Goal: Information Seeking & Learning: Find specific fact

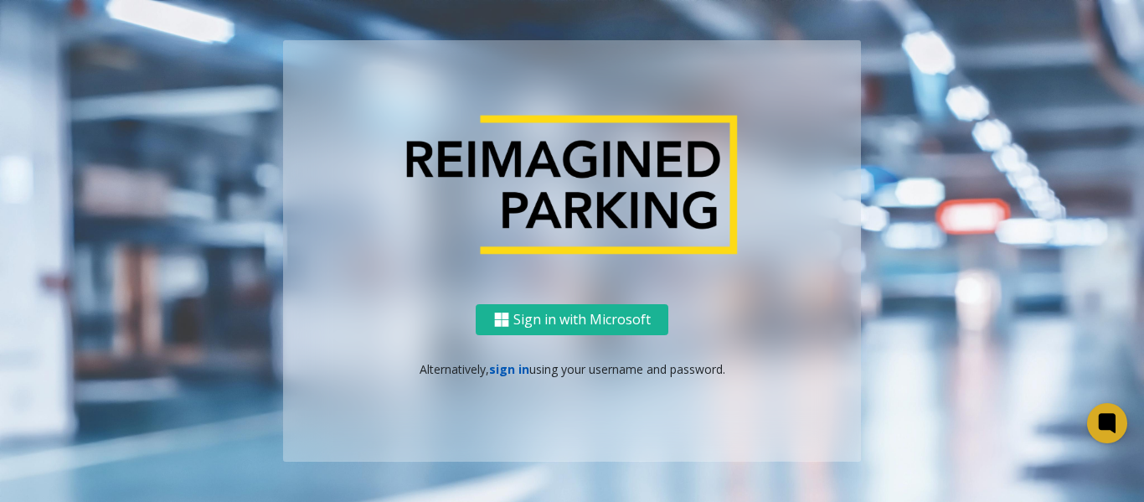
click at [507, 368] on link "sign in" at bounding box center [509, 369] width 40 height 16
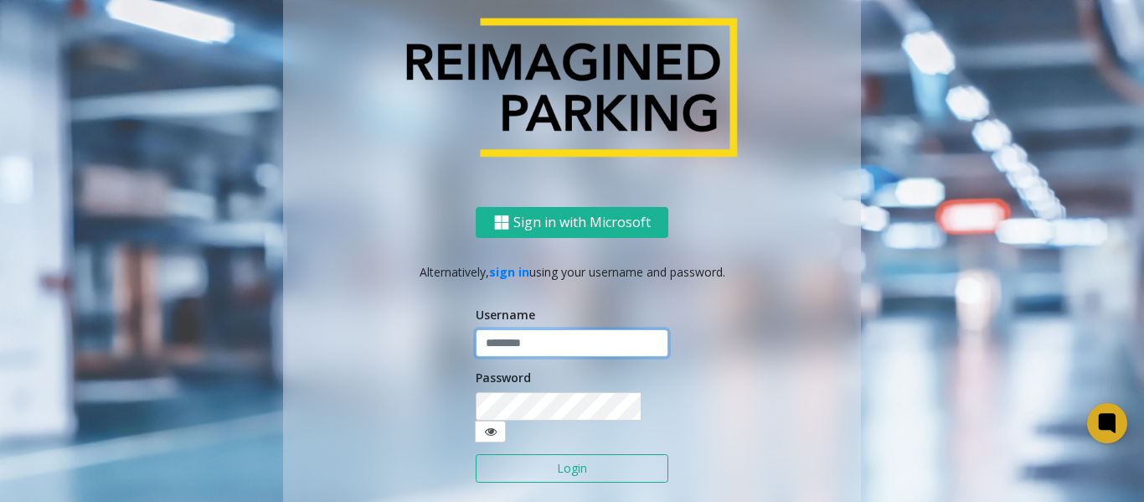
type input "*******"
click at [559, 454] on button "Login" at bounding box center [572, 468] width 193 height 28
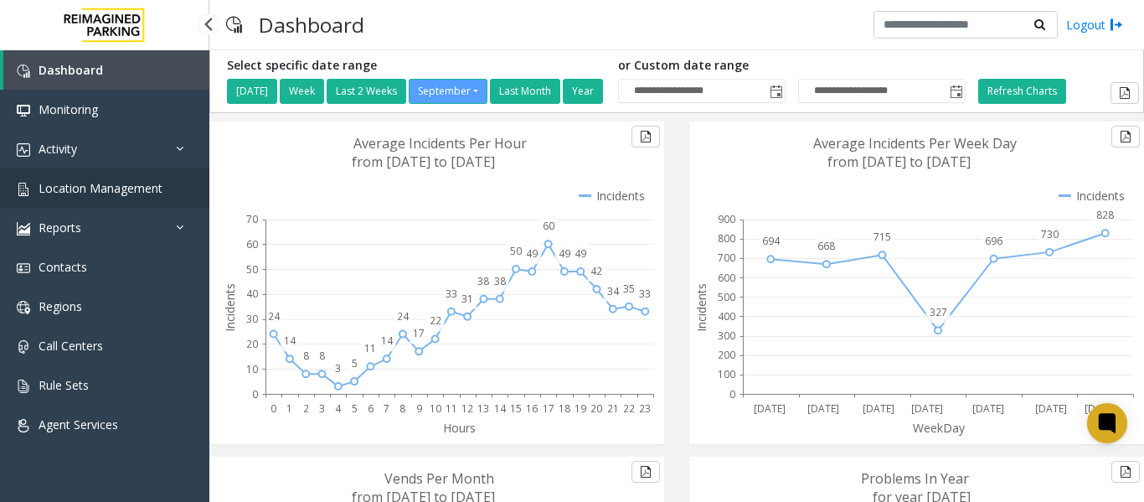
click at [116, 186] on span "Location Management" at bounding box center [101, 188] width 124 height 16
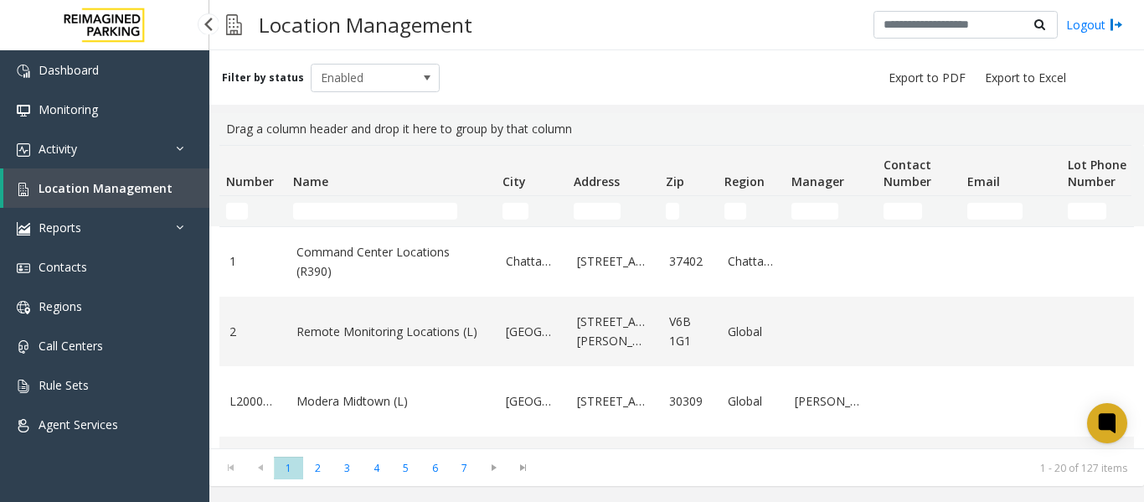
click at [144, 186] on span "Location Management" at bounding box center [106, 188] width 134 height 16
click at [105, 136] on link "Activity" at bounding box center [104, 148] width 209 height 39
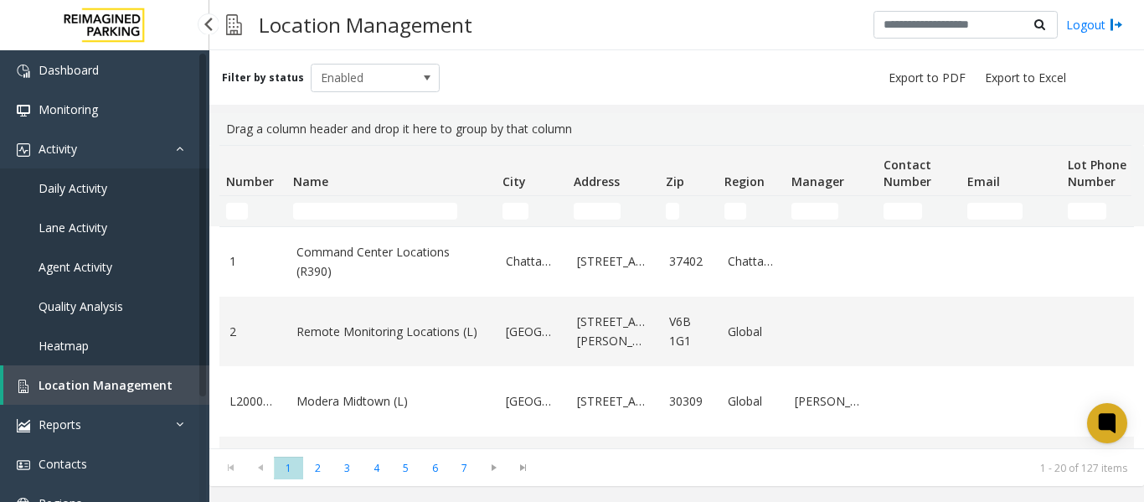
click at [80, 174] on link "Daily Activity" at bounding box center [104, 187] width 209 height 39
click at [80, 183] on span "Daily Activity" at bounding box center [73, 188] width 69 height 16
click at [73, 188] on span "Daily Activity" at bounding box center [73, 188] width 69 height 16
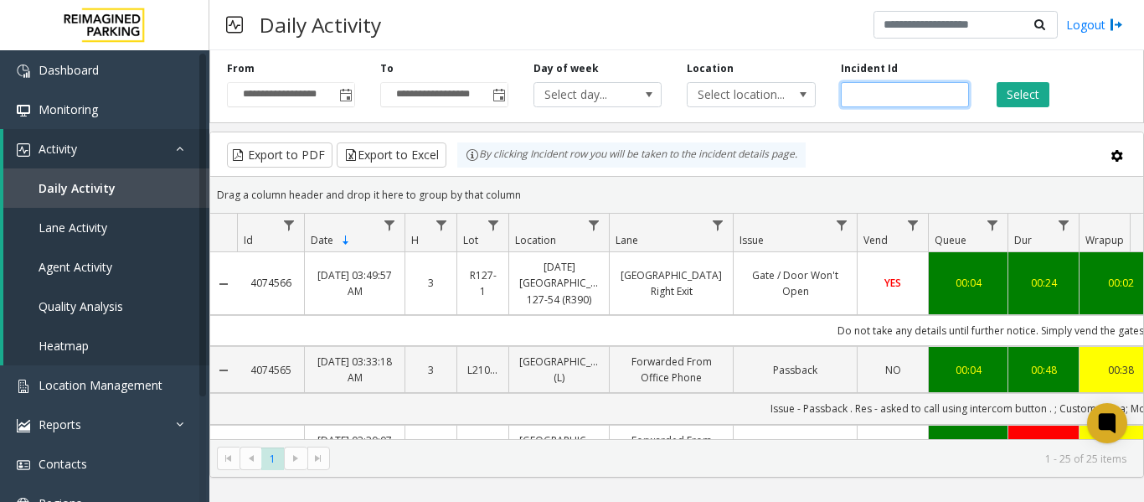
click at [918, 100] on input "number" at bounding box center [905, 94] width 128 height 25
paste input "*******"
click at [1018, 95] on button "Select" at bounding box center [1023, 94] width 53 height 25
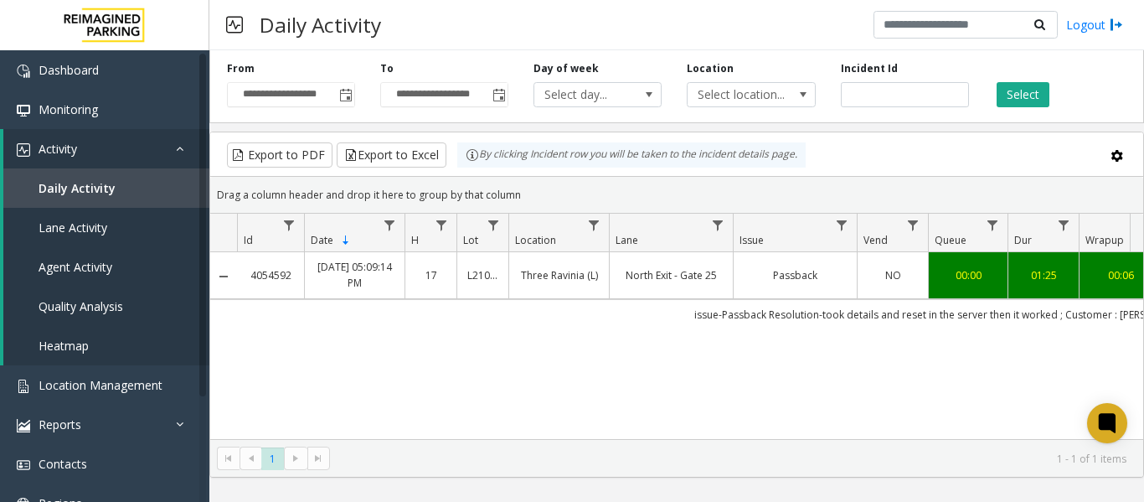
click at [1027, 109] on div "**********" at bounding box center [676, 84] width 935 height 80
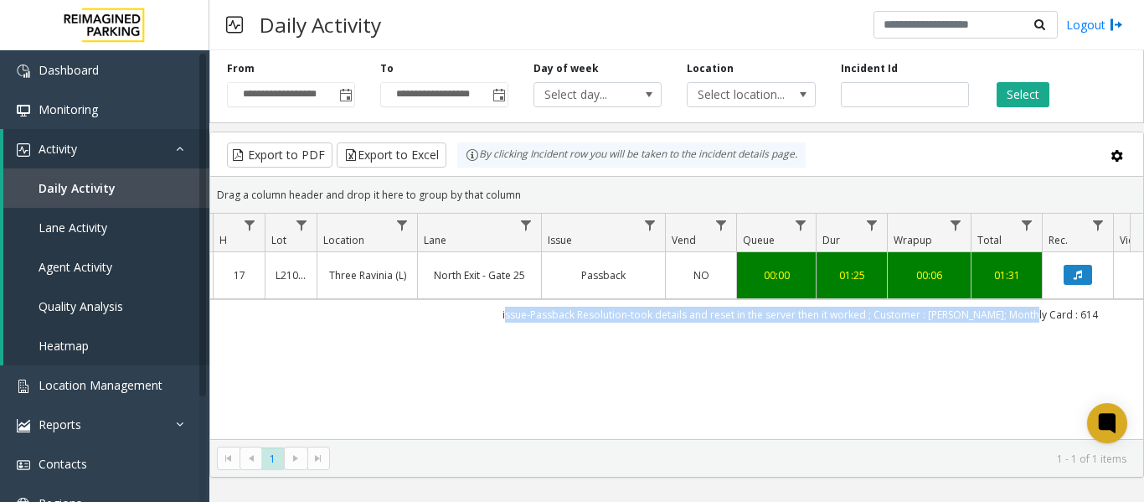
scroll to position [0, 262]
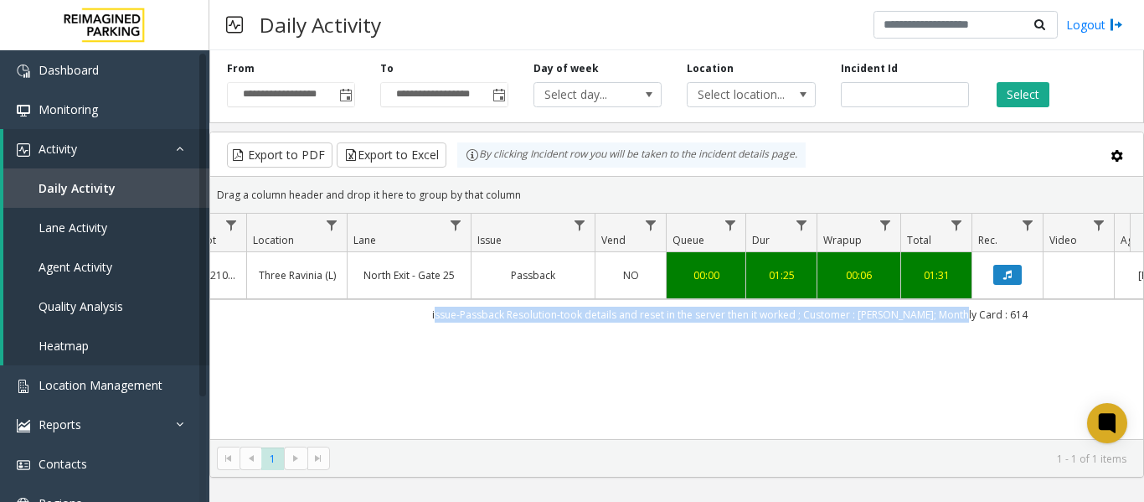
drag, startPoint x: 683, startPoint y: 312, endPoint x: 1123, endPoint y: 321, distance: 440.6
click at [1123, 321] on td "issue-Passback Resolution-took details and reset in the server then it worked ;…" at bounding box center [730, 314] width 1510 height 30
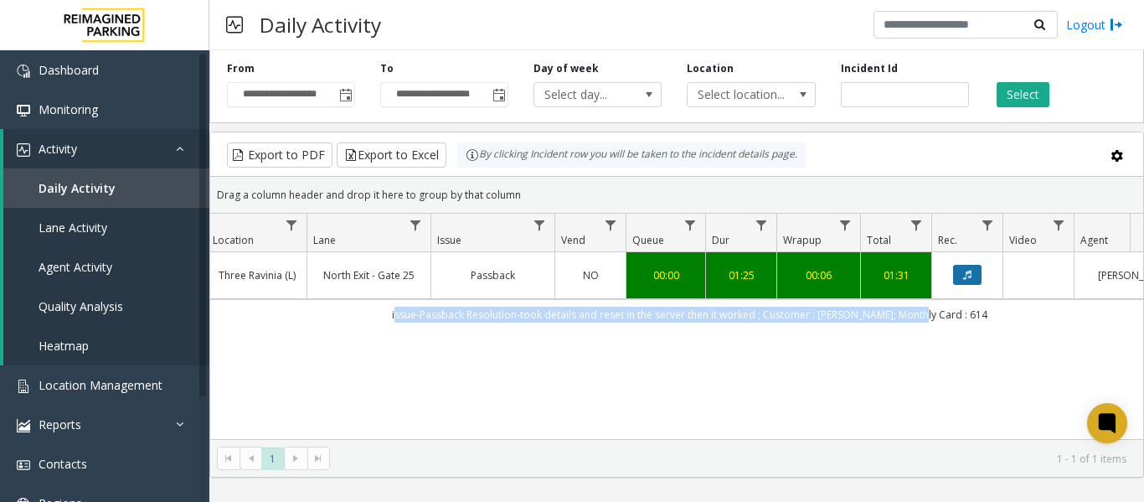
click at [970, 274] on icon "Data table" at bounding box center [967, 275] width 8 height 10
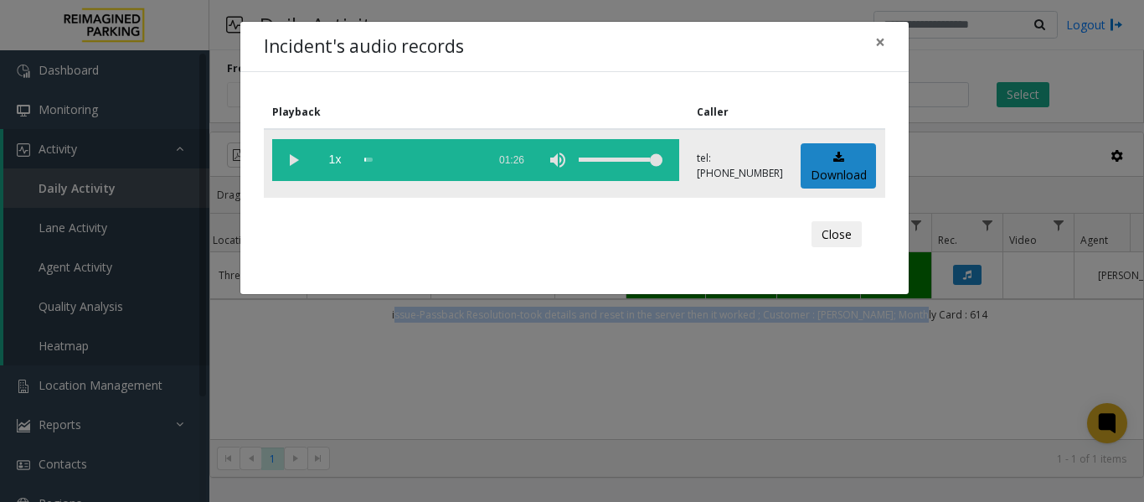
click at [286, 162] on vg-play-pause at bounding box center [293, 160] width 42 height 42
click at [883, 44] on span "×" at bounding box center [880, 41] width 10 height 23
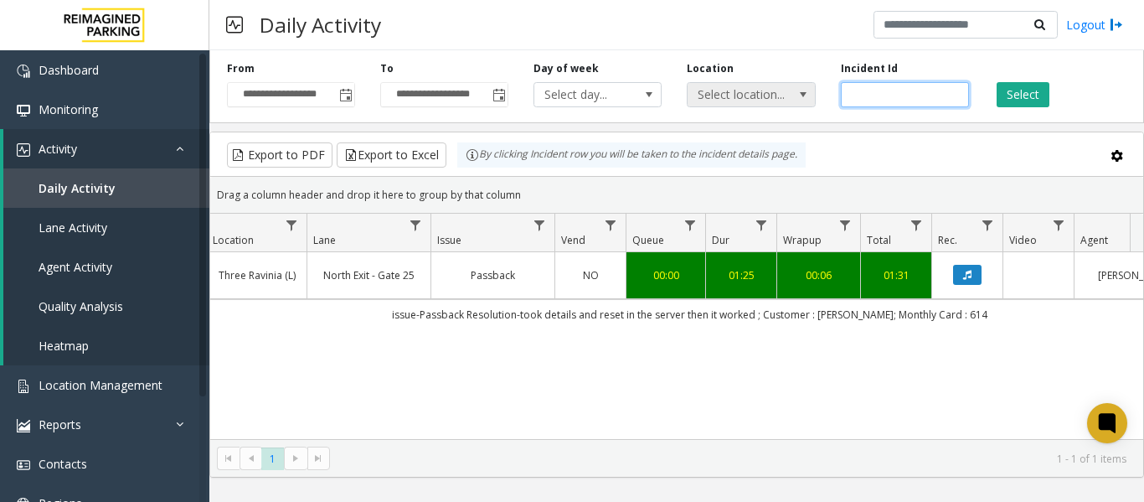
drag, startPoint x: 901, startPoint y: 93, endPoint x: 807, endPoint y: 104, distance: 95.3
click at [807, 104] on div "**********" at bounding box center [676, 84] width 935 height 80
paste input "number"
type input "*******"
click at [1008, 94] on button "Select" at bounding box center [1023, 94] width 53 height 25
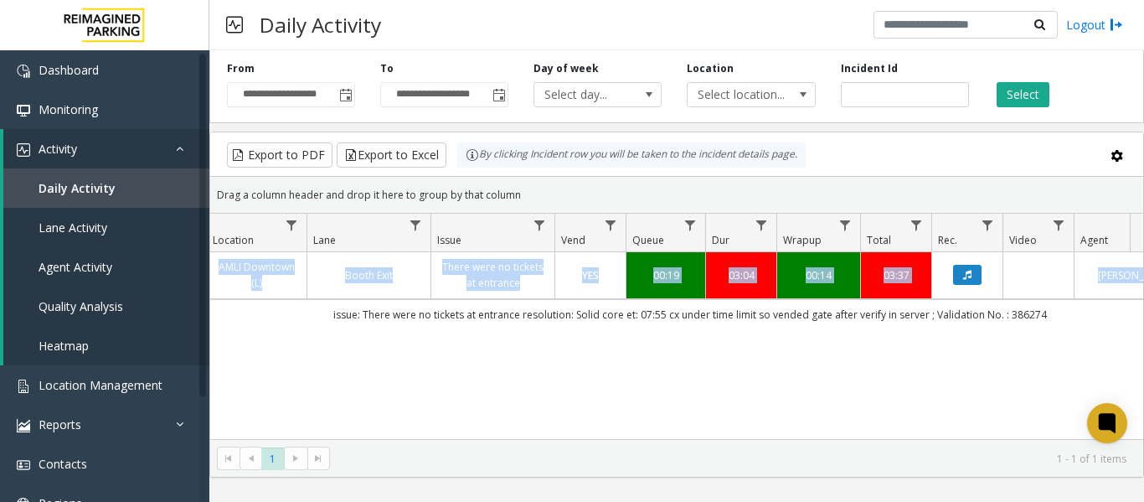
drag, startPoint x: 303, startPoint y: 319, endPoint x: 446, endPoint y: 374, distance: 152.7
click at [453, 374] on div "4061216 [DATE] 10:12:04 AM 10 L21063900 AMLI Downtown (L) Booth Exit There were…" at bounding box center [676, 356] width 933 height 209
click at [319, 362] on div "4061216 [DATE] 10:12:04 AM 10 L21063900 AMLI Downtown (L) Booth Exit There were…" at bounding box center [676, 356] width 933 height 209
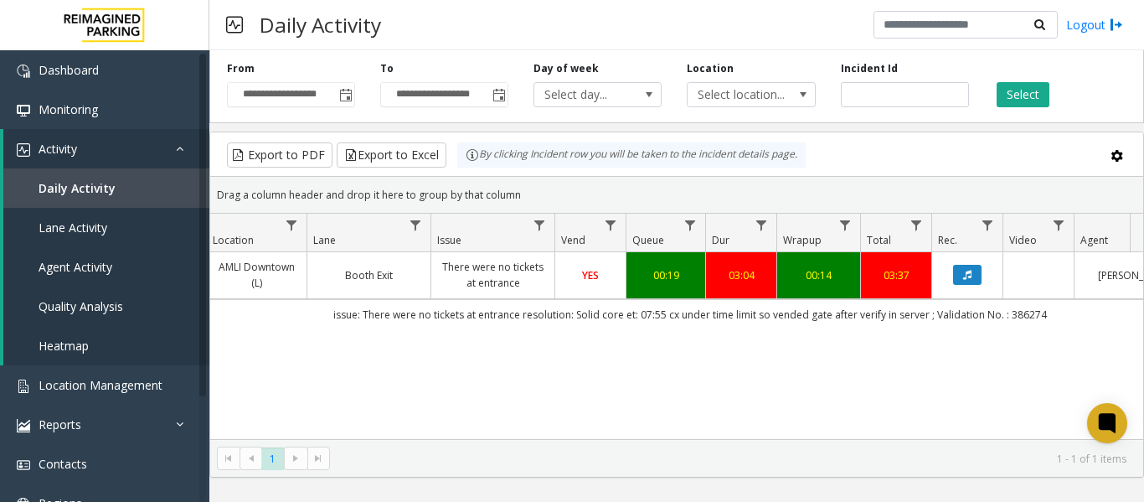
click at [590, 277] on span "YES" at bounding box center [590, 275] width 17 height 14
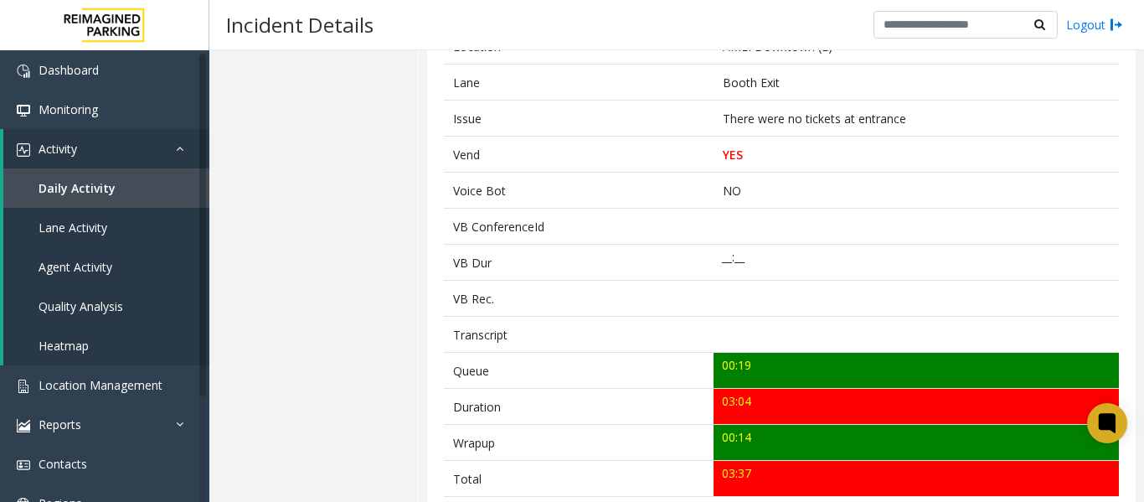
scroll to position [586, 0]
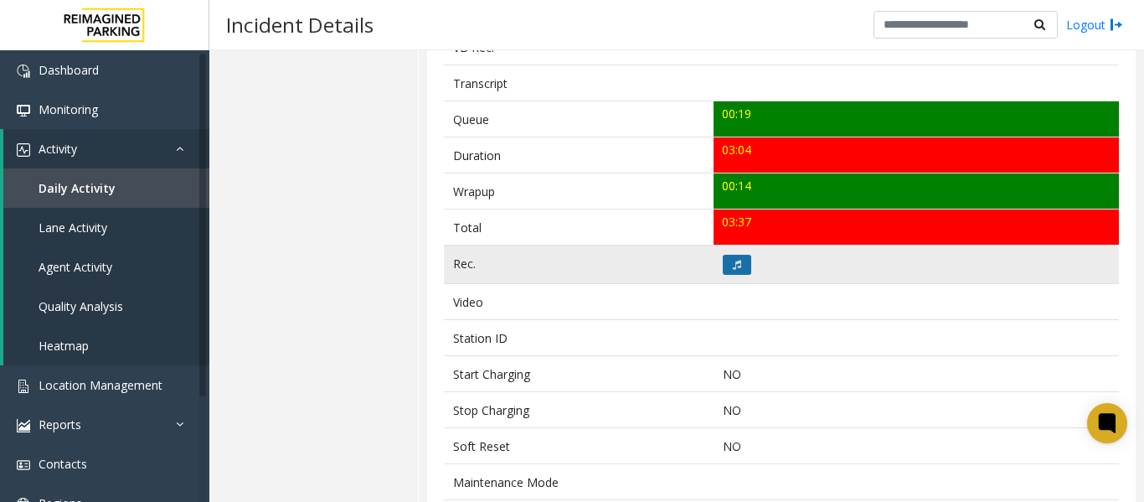
click at [733, 257] on button at bounding box center [737, 265] width 28 height 20
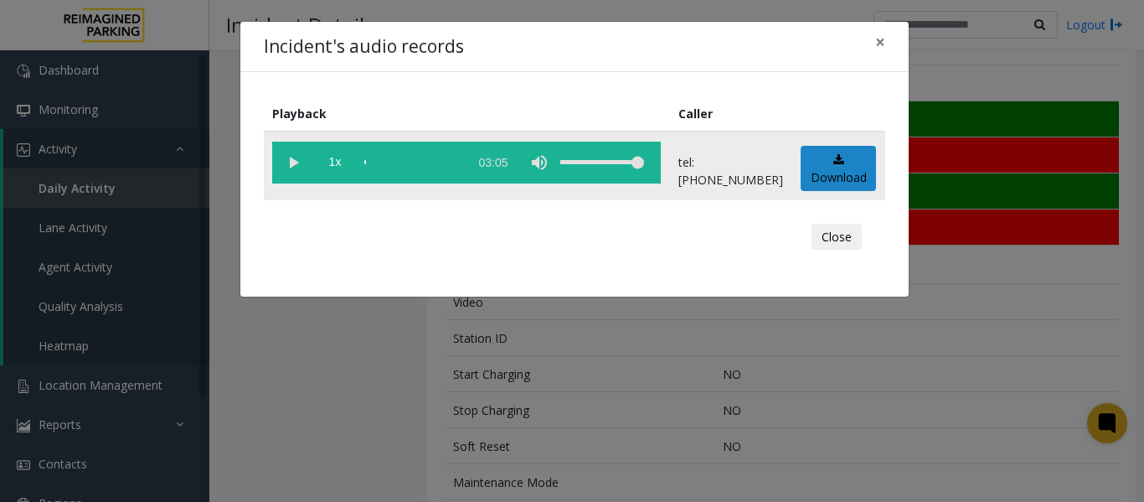
click at [293, 160] on vg-play-pause at bounding box center [293, 163] width 42 height 42
click at [878, 47] on span "×" at bounding box center [880, 41] width 10 height 23
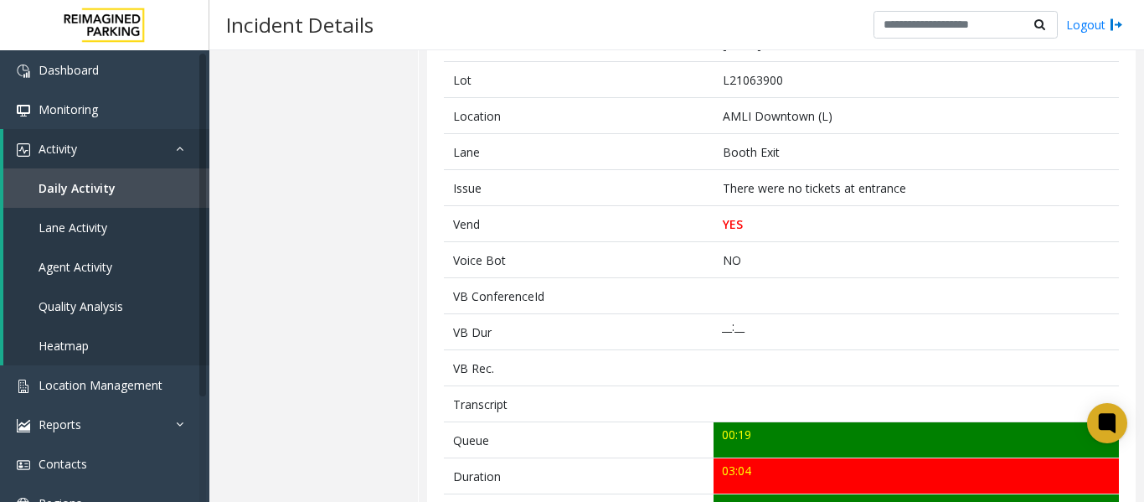
scroll to position [0, 0]
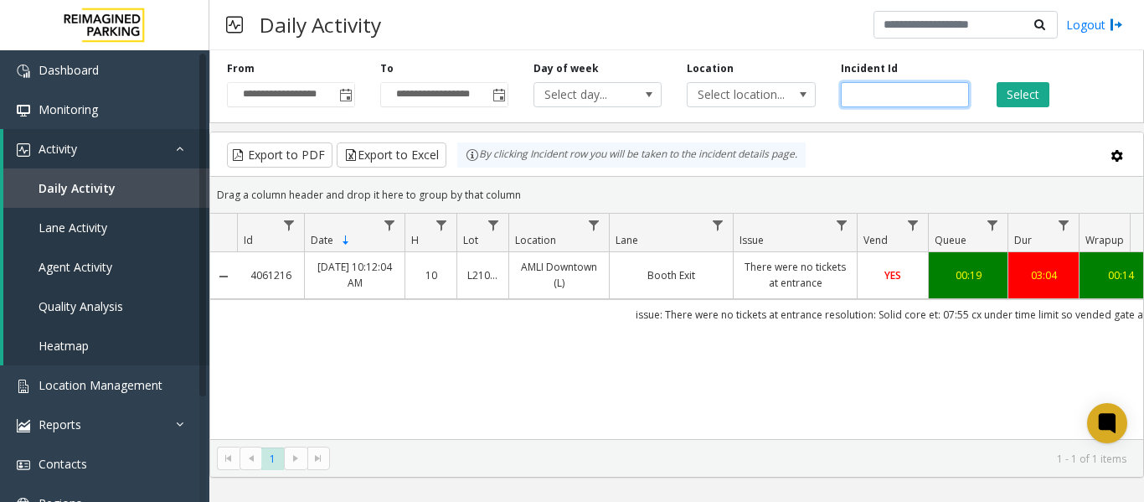
click at [876, 98] on input "number" at bounding box center [905, 94] width 128 height 25
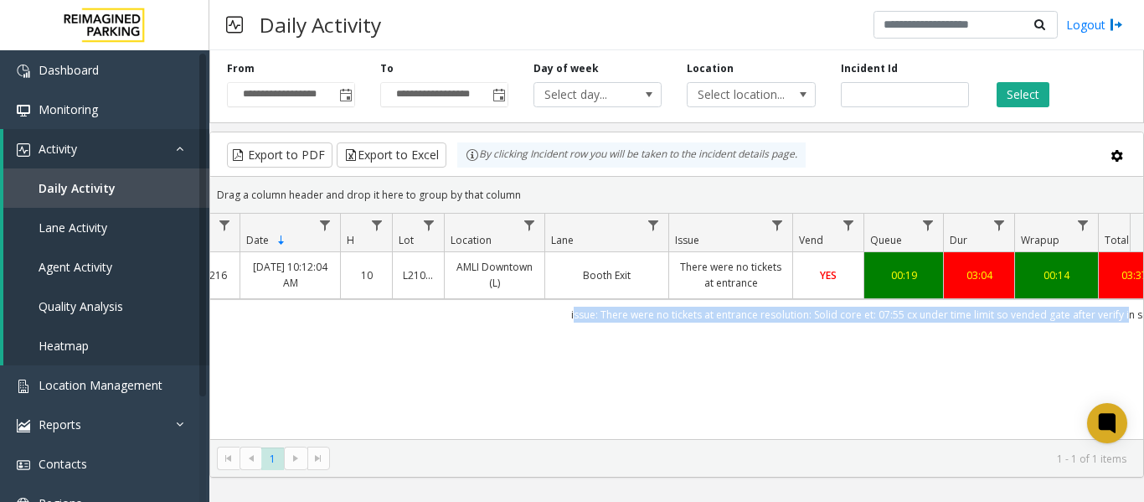
scroll to position [0, 95]
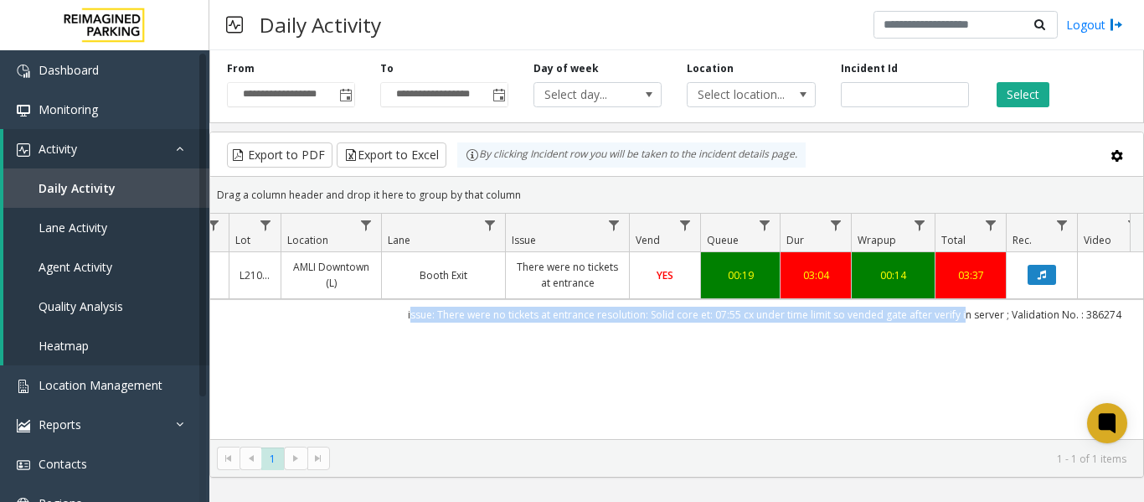
drag, startPoint x: 608, startPoint y: 317, endPoint x: 1116, endPoint y: 324, distance: 507.6
click at [1116, 324] on td "issue: There were no tickets at entrance resolution: Solid core et: 07:55 cx un…" at bounding box center [764, 314] width 1510 height 30
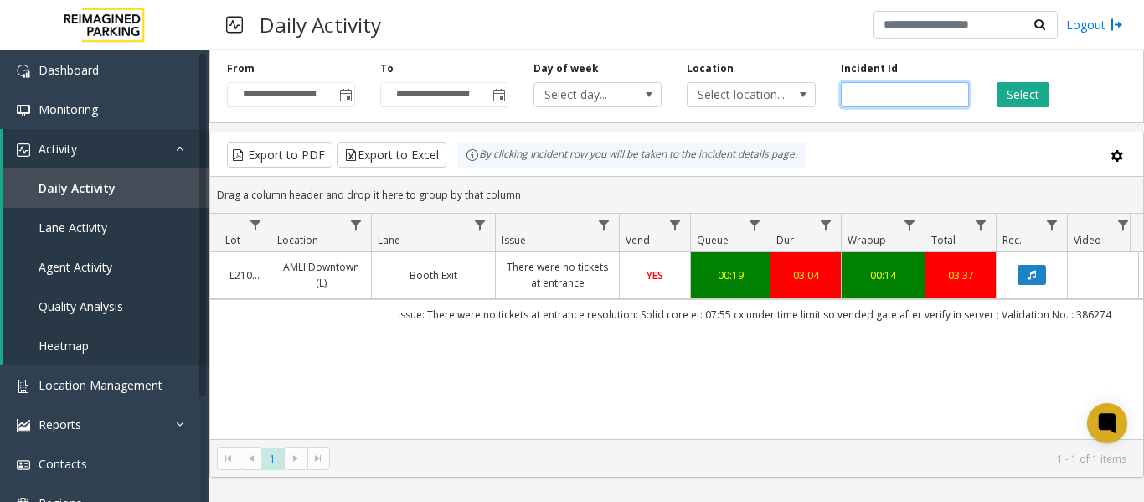
click at [873, 95] on input "number" at bounding box center [905, 94] width 128 height 25
paste input "*******"
type input "*******"
click at [1029, 95] on button "Select" at bounding box center [1023, 94] width 53 height 25
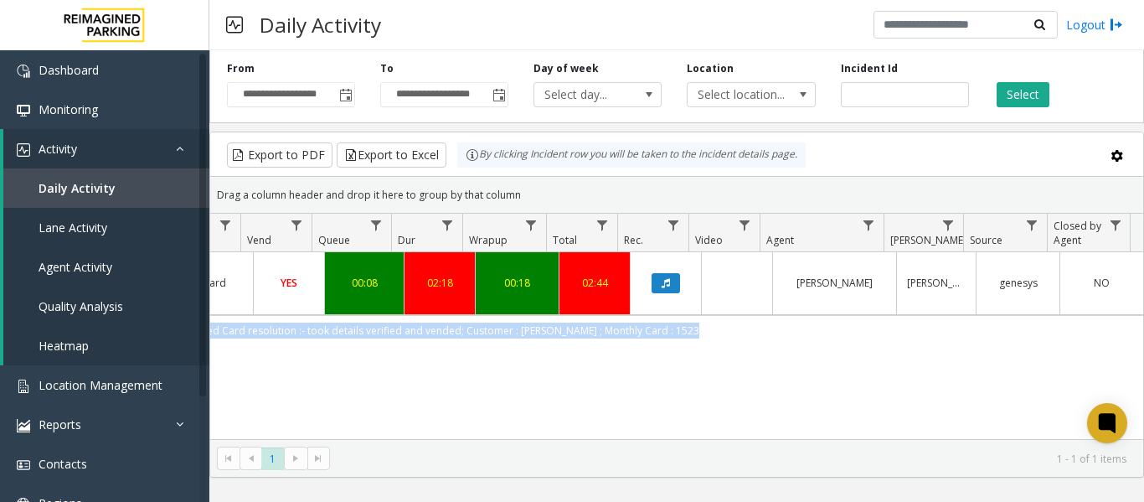
drag, startPoint x: 399, startPoint y: 325, endPoint x: 1121, endPoint y: 321, distance: 721.9
click at [1121, 321] on td "Issue - Monthly Issue Disabled Card resolution :- took details verified and ven…" at bounding box center [388, 330] width 1510 height 30
click at [725, 322] on td "Issue - Monthly Issue Disabled Card resolution :- took details verified and ven…" at bounding box center [388, 330] width 1510 height 30
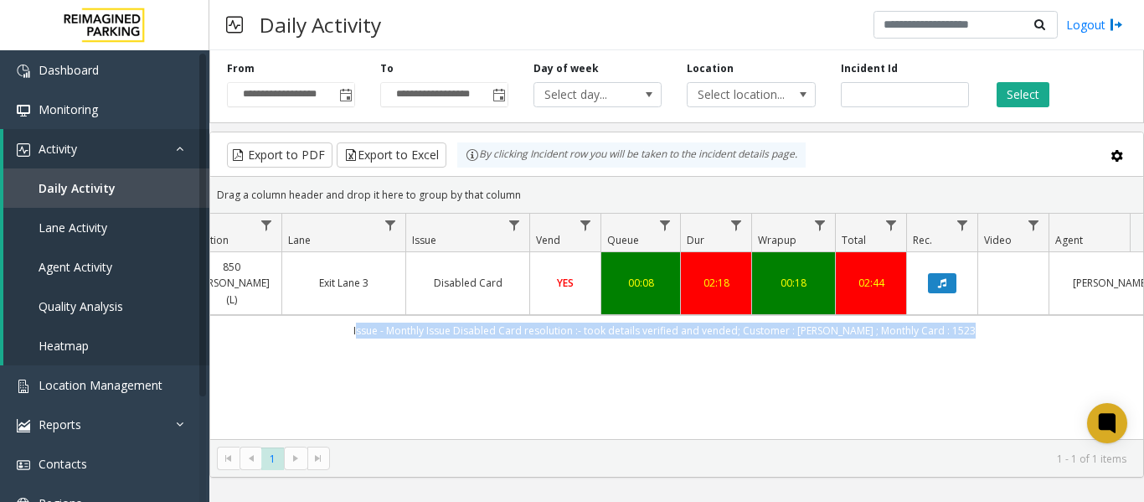
drag, startPoint x: 719, startPoint y: 307, endPoint x: 218, endPoint y: 323, distance: 501.1
click at [218, 323] on td "Issue - Monthly Issue Disabled Card resolution :- took details verified and ven…" at bounding box center [665, 330] width 1510 height 30
click at [949, 273] on button "Data table" at bounding box center [942, 283] width 28 height 20
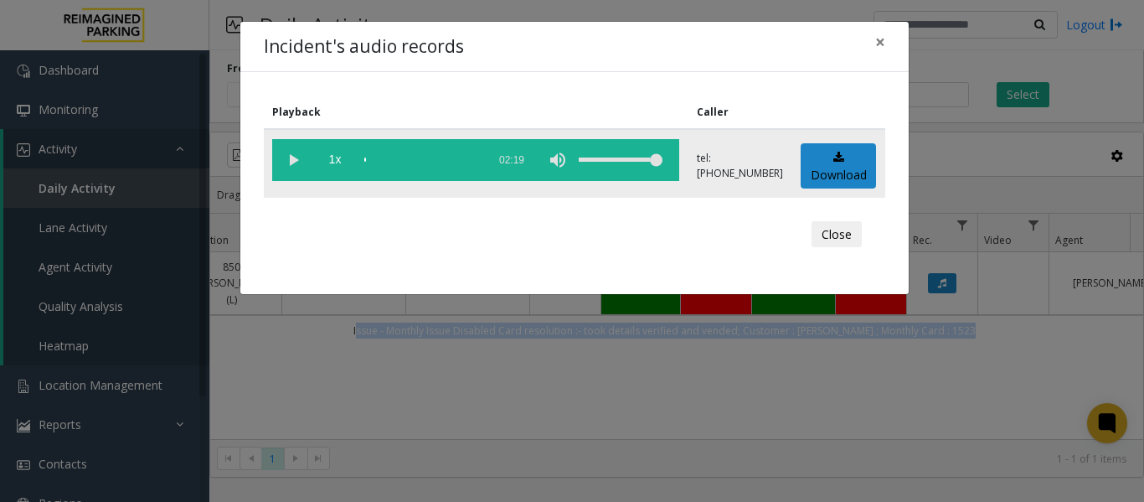
click at [299, 161] on vg-play-pause at bounding box center [293, 160] width 42 height 42
click at [876, 36] on span "×" at bounding box center [880, 41] width 10 height 23
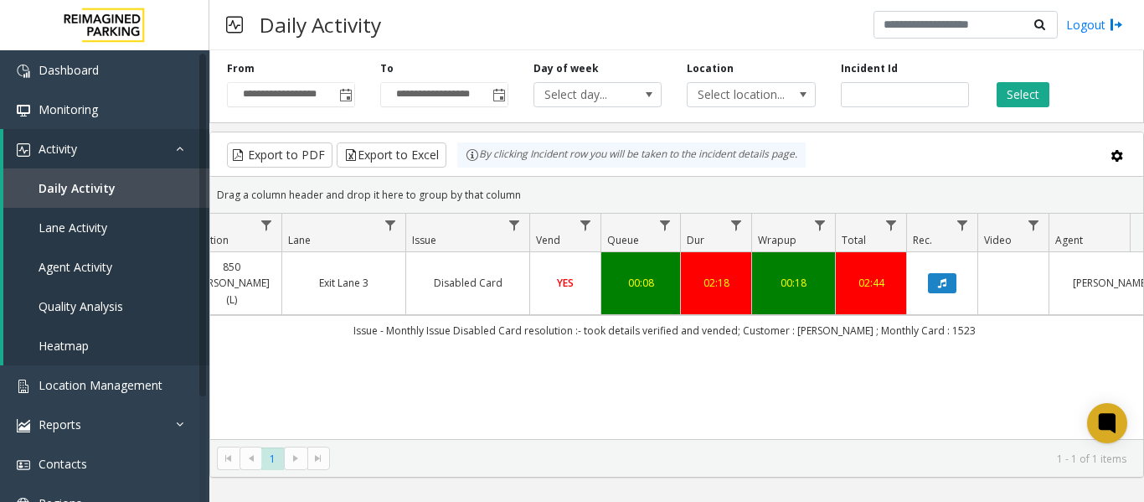
click at [428, 345] on div "4054302 [DATE] 11:26:59 AM 11 L21091600 850 [PERSON_NAME] (L) Exit Lane 3 Disab…" at bounding box center [676, 356] width 933 height 209
click at [502, 281] on link "Disabled Card" at bounding box center [467, 283] width 103 height 16
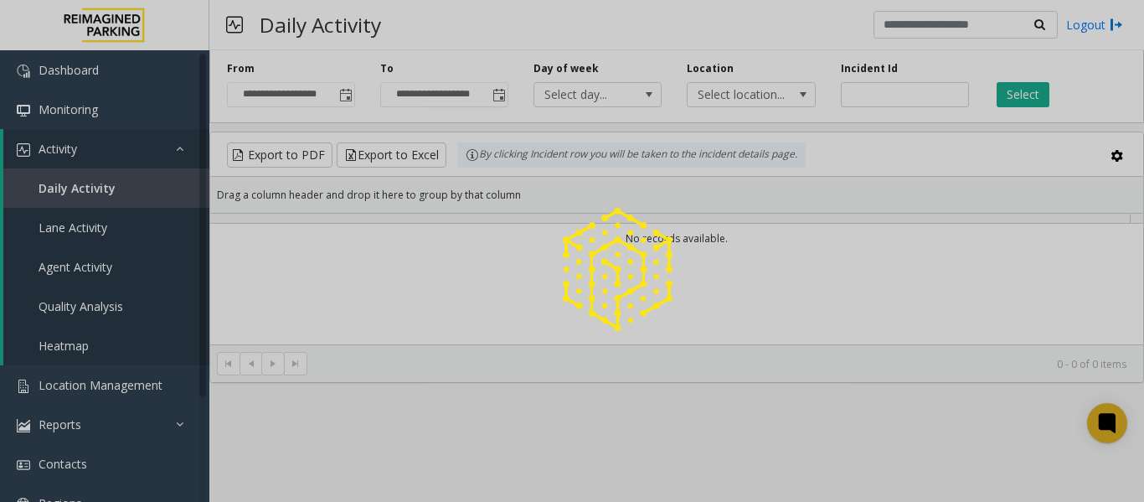
click at [880, 83] on div at bounding box center [572, 251] width 1144 height 502
click at [879, 90] on div at bounding box center [572, 251] width 1144 height 502
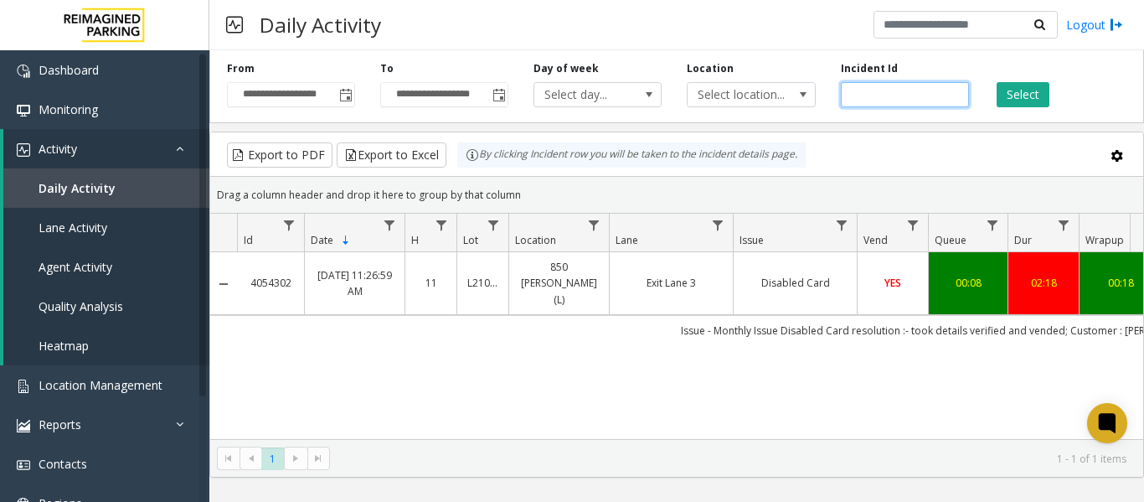
click at [879, 90] on input "number" at bounding box center [905, 94] width 128 height 25
paste input "*******"
click at [1036, 99] on button "Select" at bounding box center [1023, 94] width 53 height 25
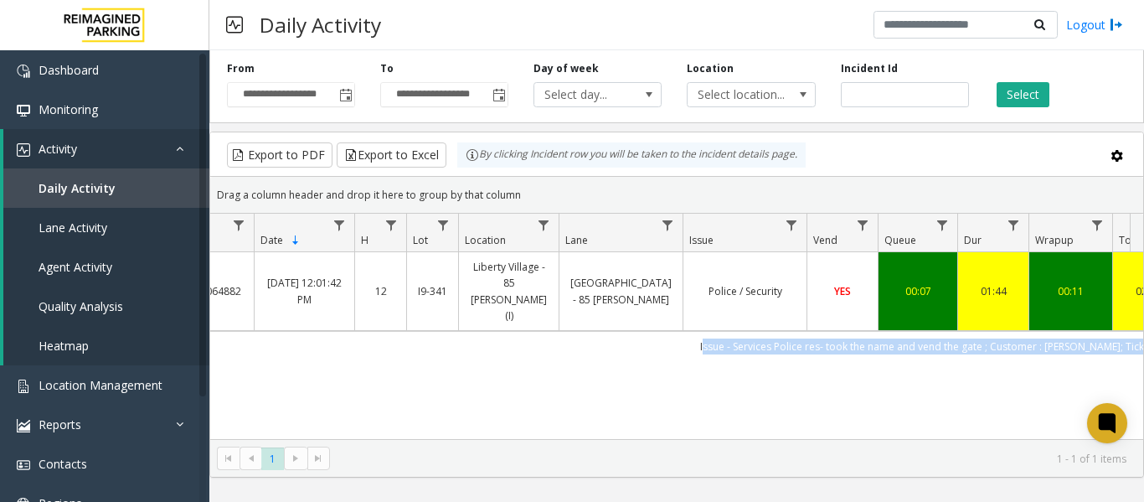
scroll to position [0, 260]
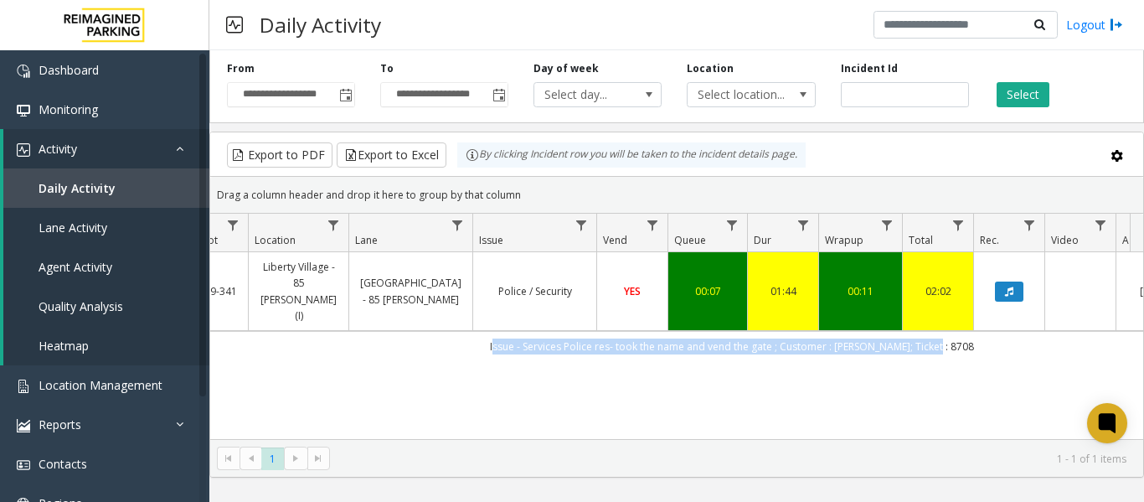
drag, startPoint x: 742, startPoint y: 315, endPoint x: 1128, endPoint y: 319, distance: 386.1
click at [1128, 331] on td "Issue - Services Police res- took the name and vend the gate ; Customer : [PERS…" at bounding box center [732, 346] width 1510 height 30
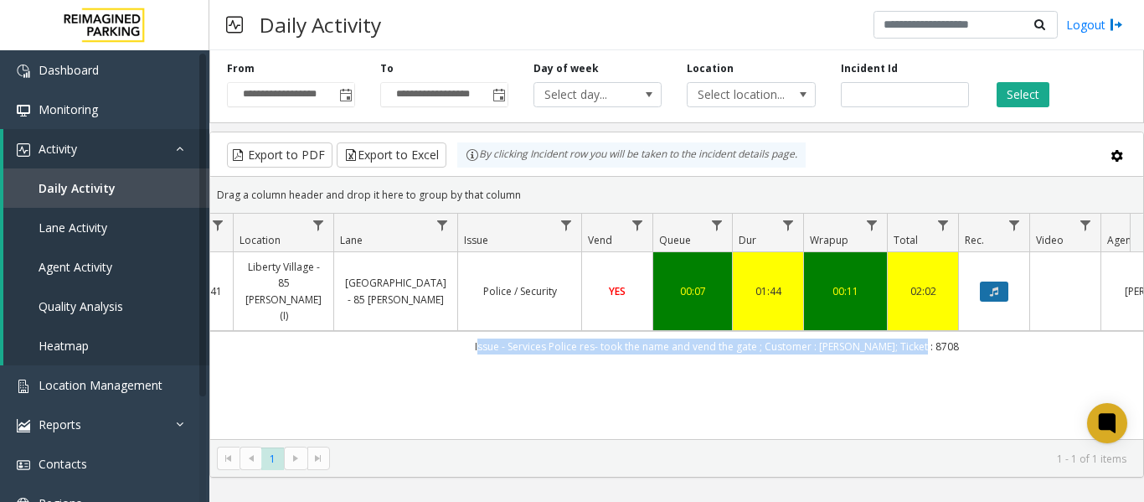
click at [981, 281] on button "Data table" at bounding box center [994, 291] width 28 height 20
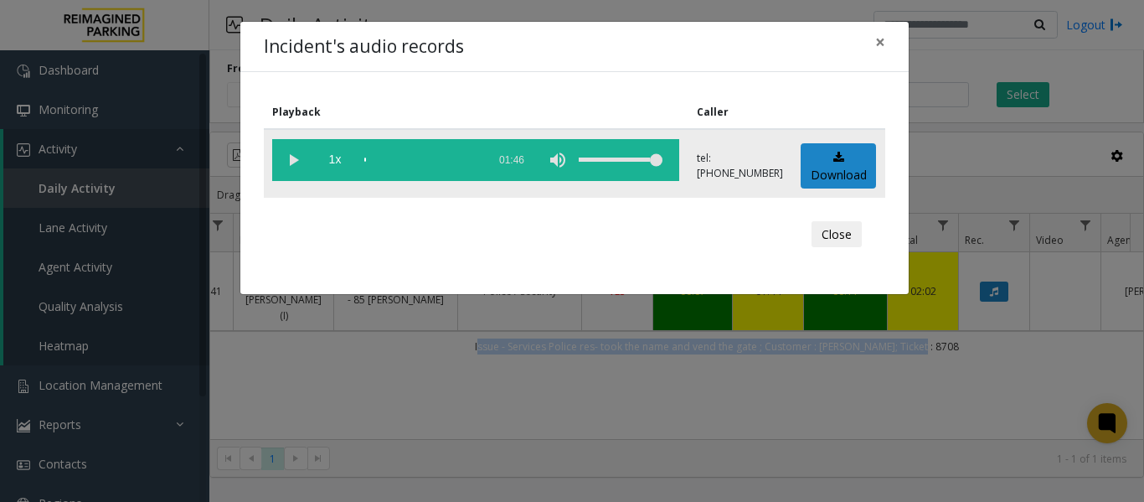
click at [285, 162] on vg-play-pause at bounding box center [293, 160] width 42 height 42
click at [889, 44] on button "×" at bounding box center [880, 42] width 34 height 41
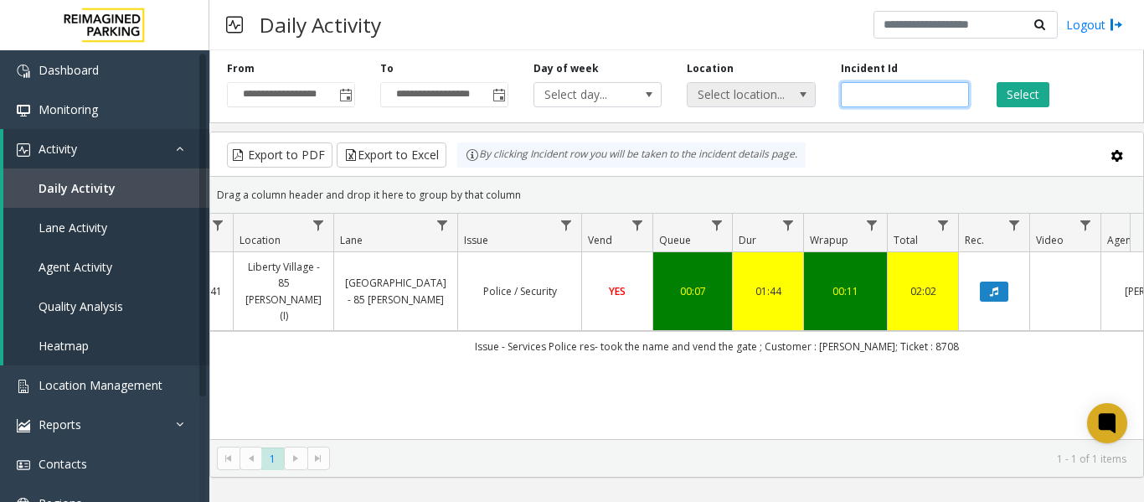
drag, startPoint x: 847, startPoint y: 100, endPoint x: 789, endPoint y: 100, distance: 57.8
click at [789, 100] on div "**********" at bounding box center [676, 84] width 935 height 80
paste input "number"
click at [1020, 95] on button "Select" at bounding box center [1023, 94] width 53 height 25
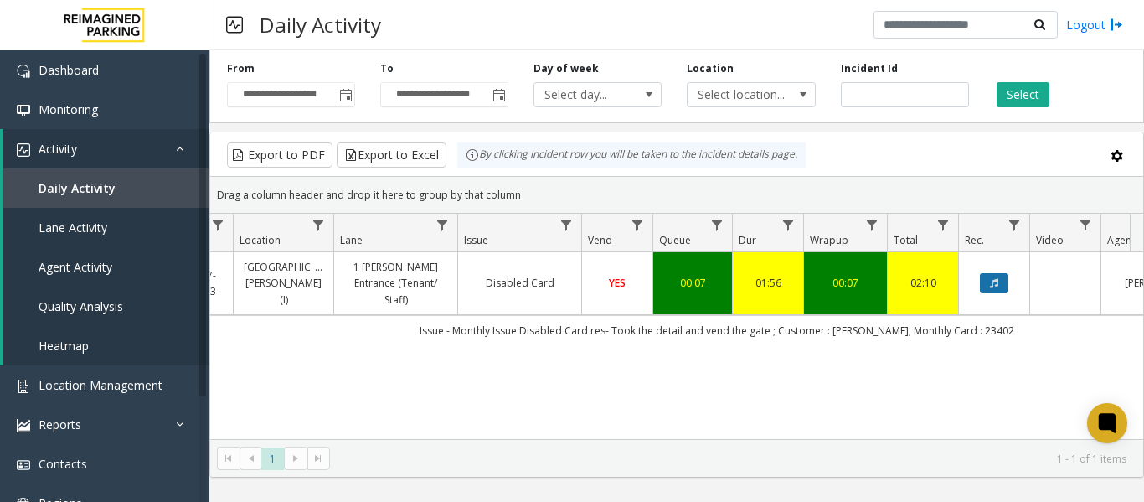
click at [995, 273] on button "Data table" at bounding box center [994, 283] width 28 height 20
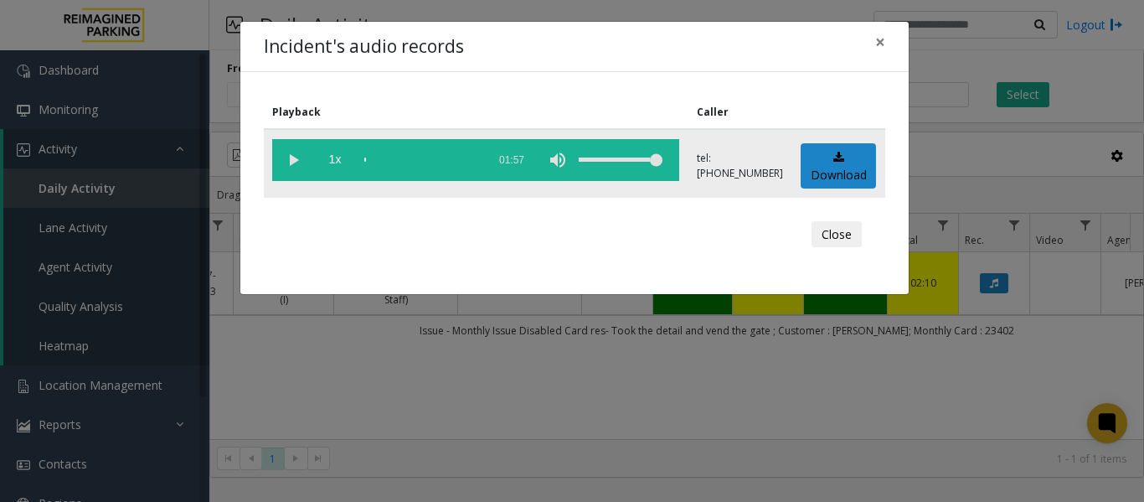
click at [287, 161] on vg-play-pause at bounding box center [293, 160] width 42 height 42
click at [890, 46] on button "×" at bounding box center [880, 42] width 34 height 41
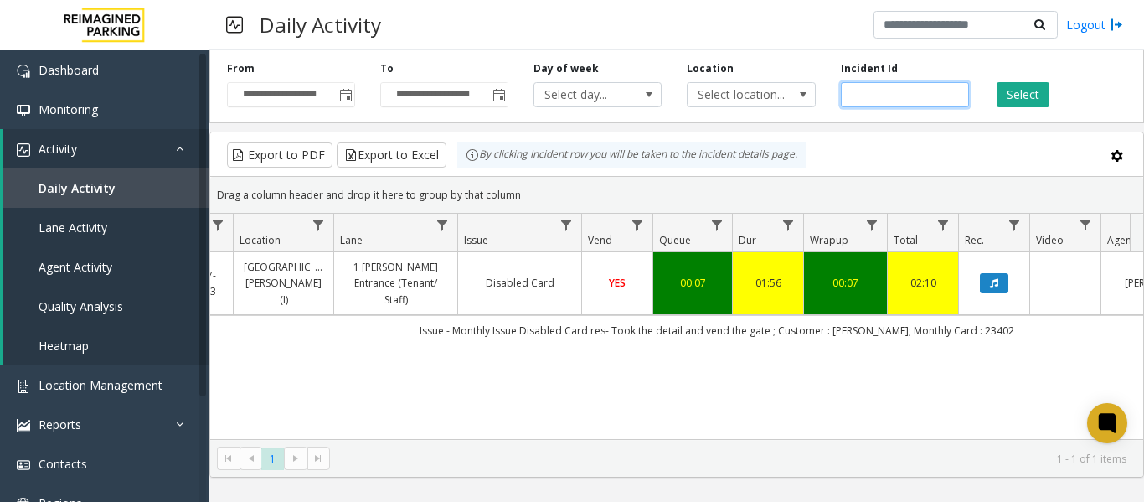
drag, startPoint x: 913, startPoint y: 92, endPoint x: 749, endPoint y: 117, distance: 166.1
click at [749, 117] on div "**********" at bounding box center [676, 84] width 935 height 80
paste input "number"
click at [1024, 94] on button "Select" at bounding box center [1023, 94] width 53 height 25
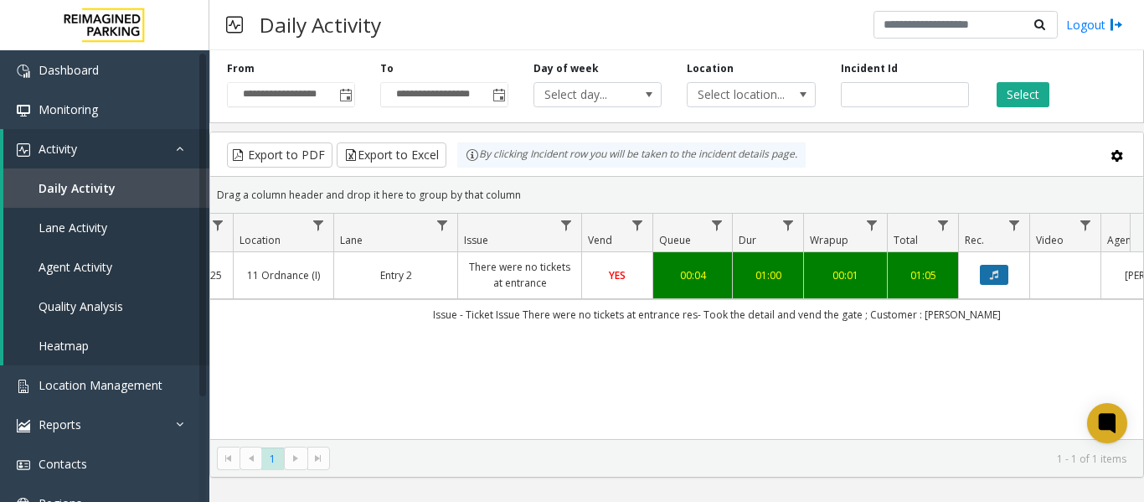
click at [988, 280] on button "Data table" at bounding box center [994, 275] width 28 height 20
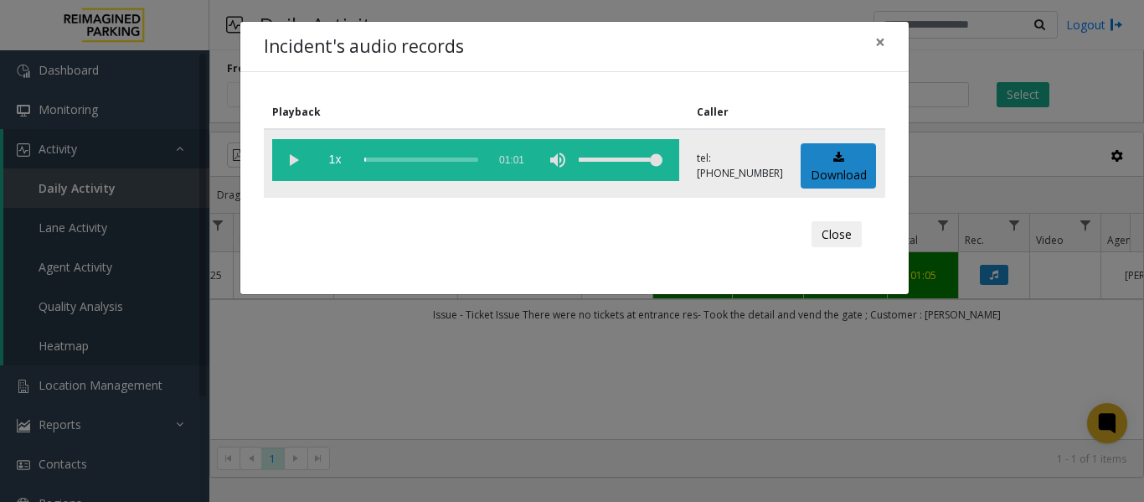
click at [291, 158] on vg-play-pause at bounding box center [293, 160] width 42 height 42
click at [885, 40] on button "×" at bounding box center [880, 42] width 34 height 41
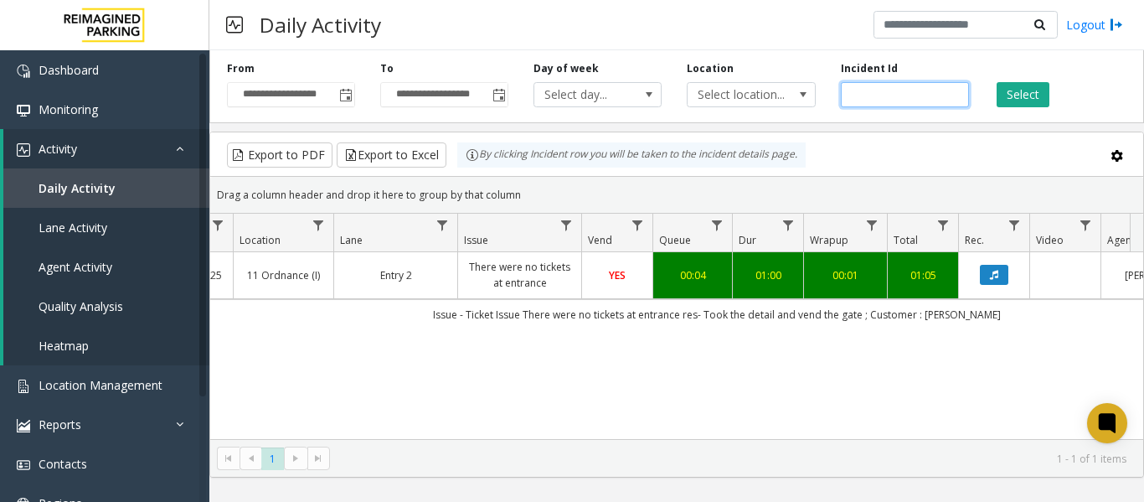
drag, startPoint x: 925, startPoint y: 95, endPoint x: 719, endPoint y: 109, distance: 205.7
click at [719, 109] on div "**********" at bounding box center [676, 84] width 935 height 80
paste input "number"
click at [1023, 85] on button "Select" at bounding box center [1023, 94] width 53 height 25
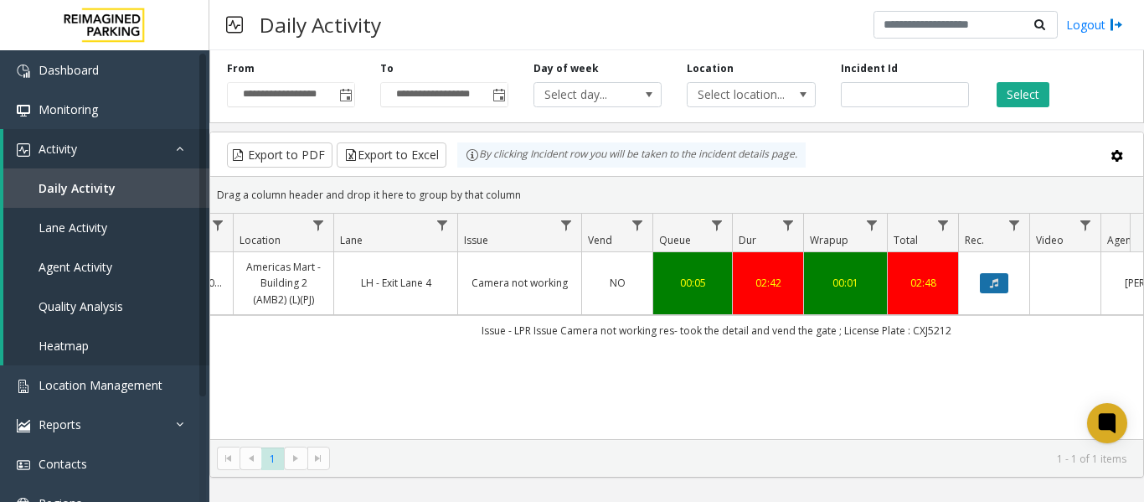
click at [1007, 277] on button "Data table" at bounding box center [994, 283] width 28 height 20
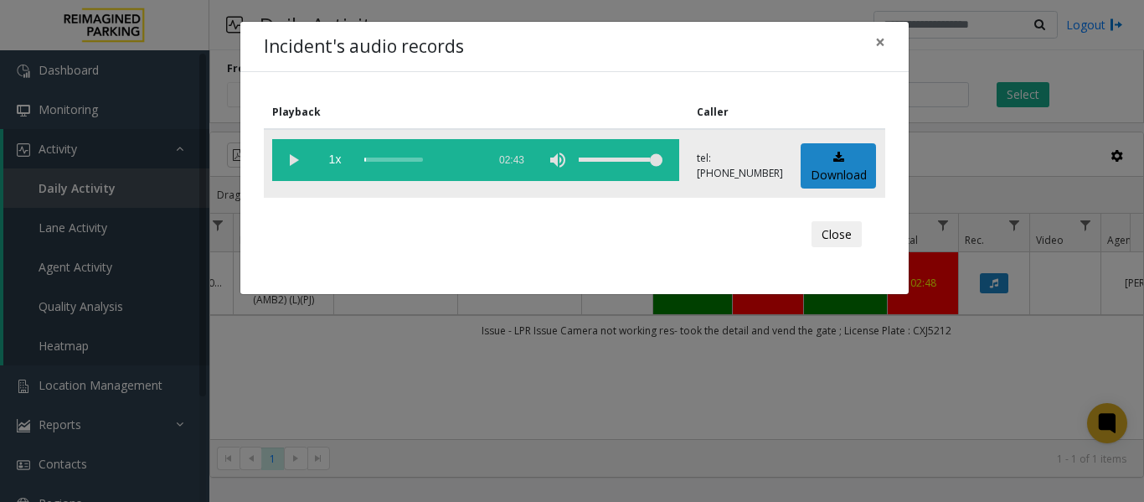
click at [286, 158] on vg-play-pause at bounding box center [293, 160] width 42 height 42
click at [880, 44] on span "×" at bounding box center [880, 41] width 10 height 23
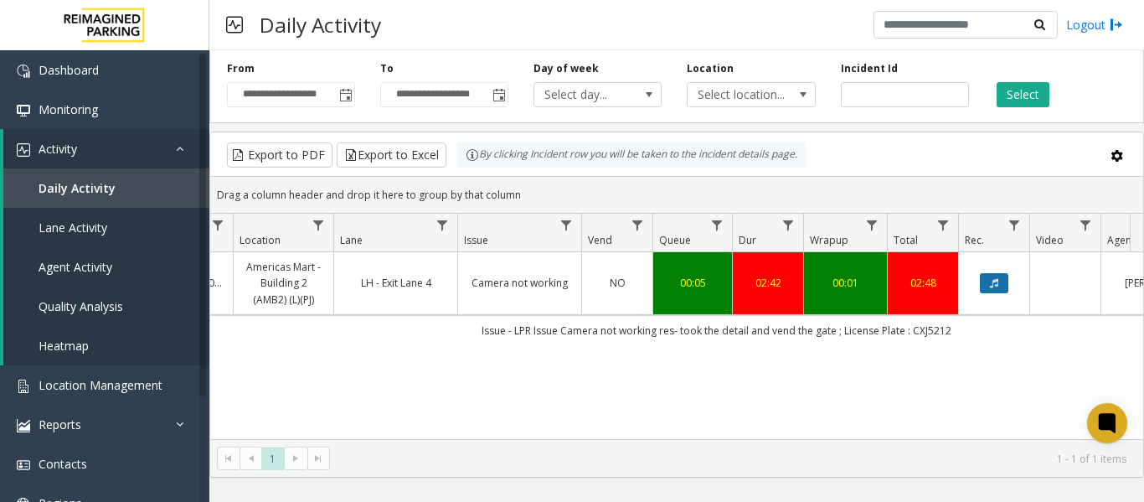
click at [995, 274] on button "Data table" at bounding box center [994, 283] width 28 height 20
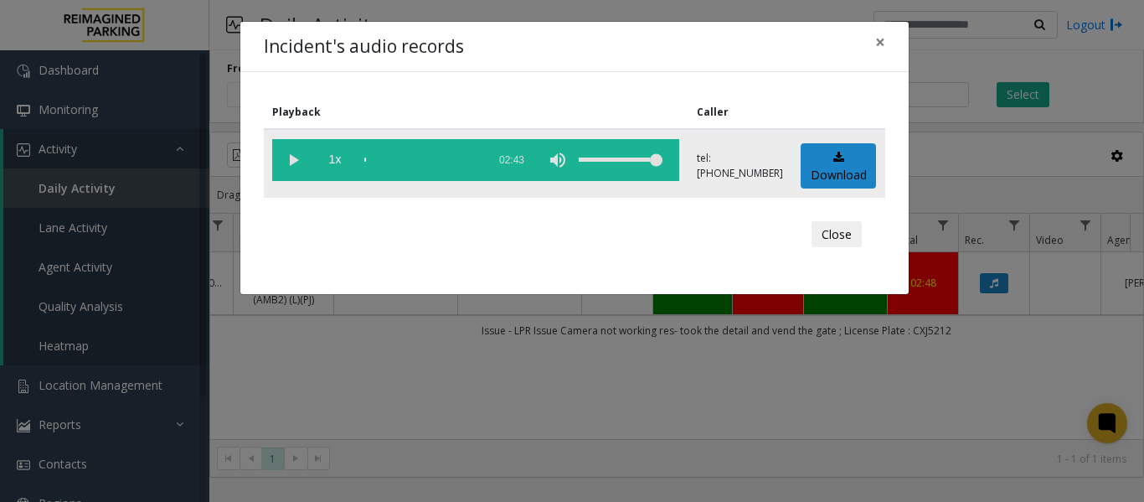
click at [302, 161] on vg-play-pause at bounding box center [293, 160] width 42 height 42
click at [879, 44] on span "×" at bounding box center [880, 41] width 10 height 23
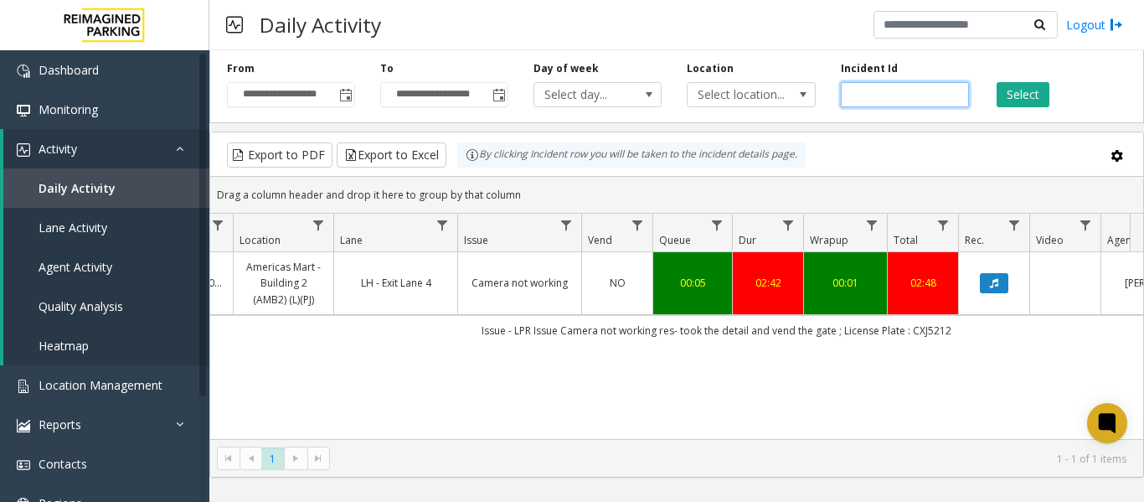
drag, startPoint x: 925, startPoint y: 85, endPoint x: 740, endPoint y: 110, distance: 185.8
click at [740, 110] on div "**********" at bounding box center [676, 84] width 935 height 80
paste input "number"
click at [1016, 91] on button "Select" at bounding box center [1023, 94] width 53 height 25
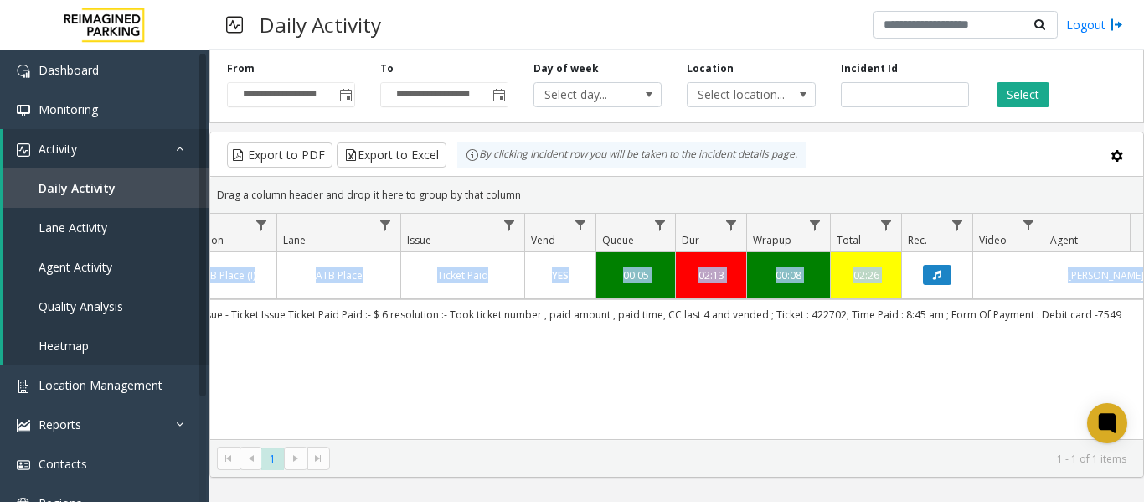
scroll to position [0, 473]
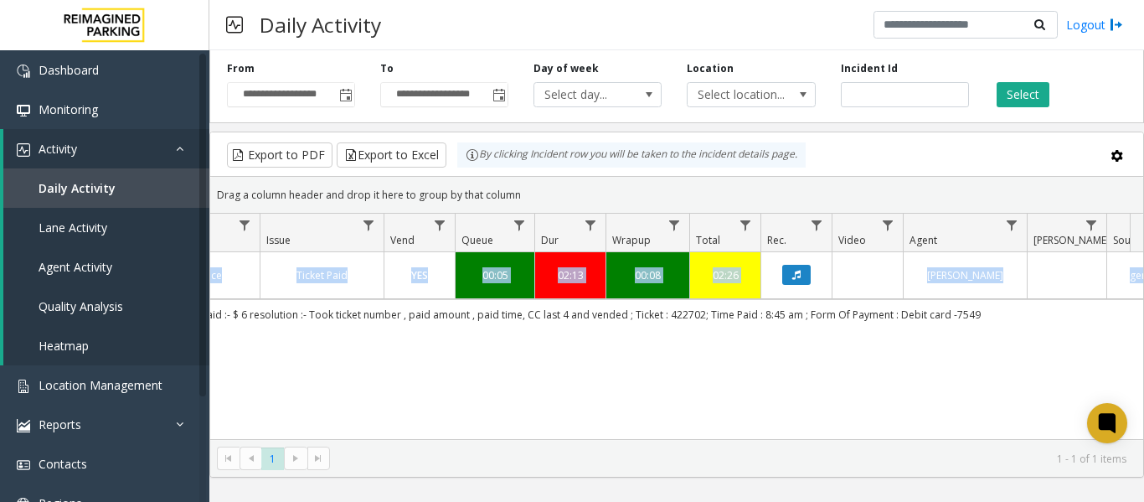
drag, startPoint x: 253, startPoint y: 314, endPoint x: 1123, endPoint y: 337, distance: 870.5
click at [1123, 337] on div "4069733 [DATE] 12:27:44 PM 12 I2-101 ATB Place (I) ATB Place Ticket Paid YES 00…" at bounding box center [676, 356] width 933 height 209
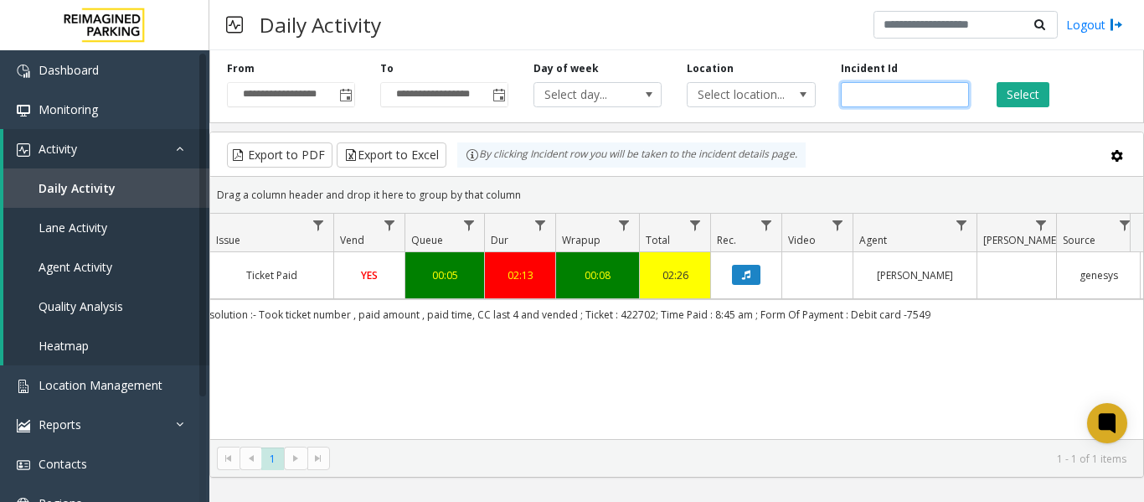
drag, startPoint x: 952, startPoint y: 90, endPoint x: 821, endPoint y: 98, distance: 131.7
click at [841, 98] on input "*******" at bounding box center [905, 94] width 128 height 25
drag, startPoint x: 910, startPoint y: 94, endPoint x: 786, endPoint y: 95, distance: 124.0
click at [786, 95] on div "**********" at bounding box center [676, 84] width 935 height 80
paste input "number"
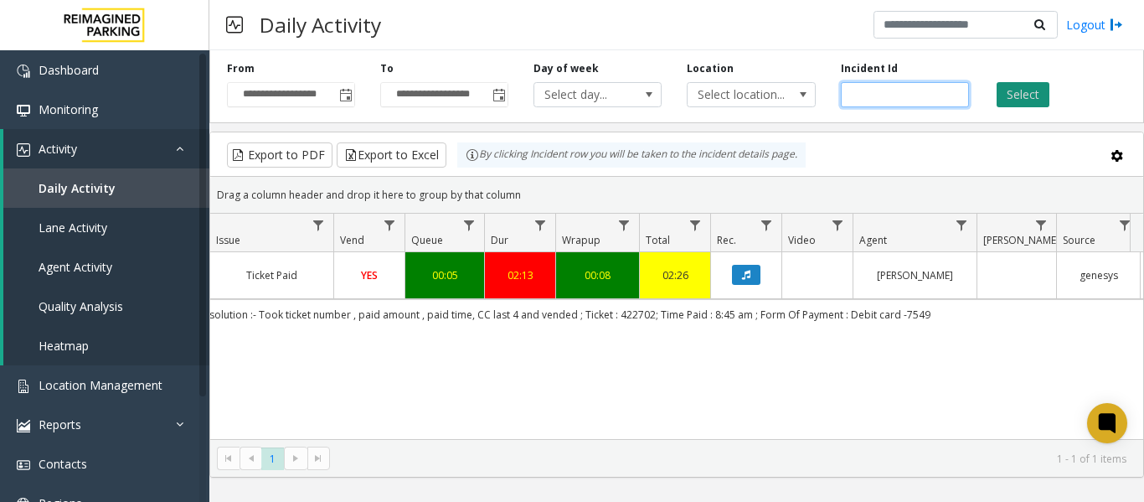
type input "*******"
click at [1027, 90] on button "Select" at bounding box center [1023, 94] width 53 height 25
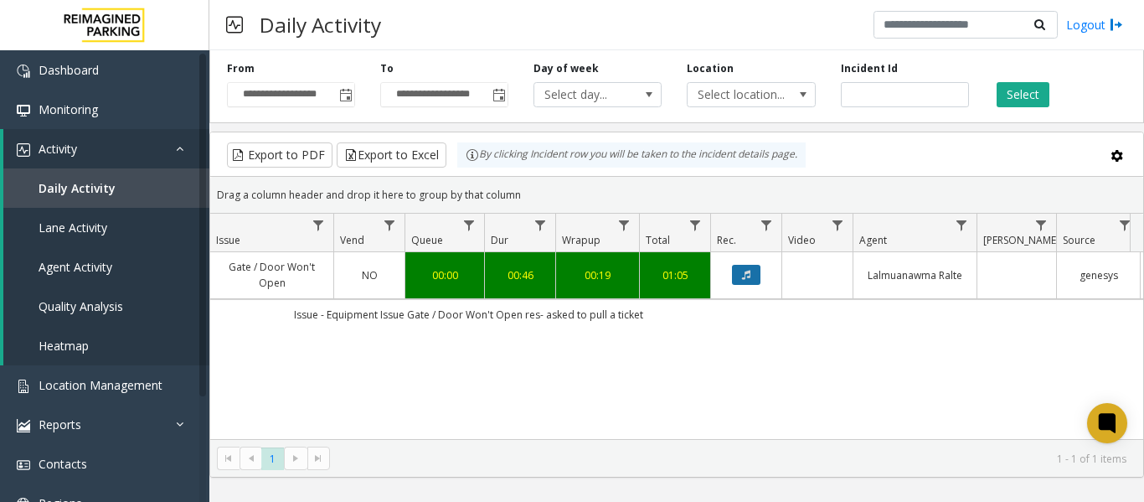
click at [752, 276] on button "Data table" at bounding box center [746, 275] width 28 height 20
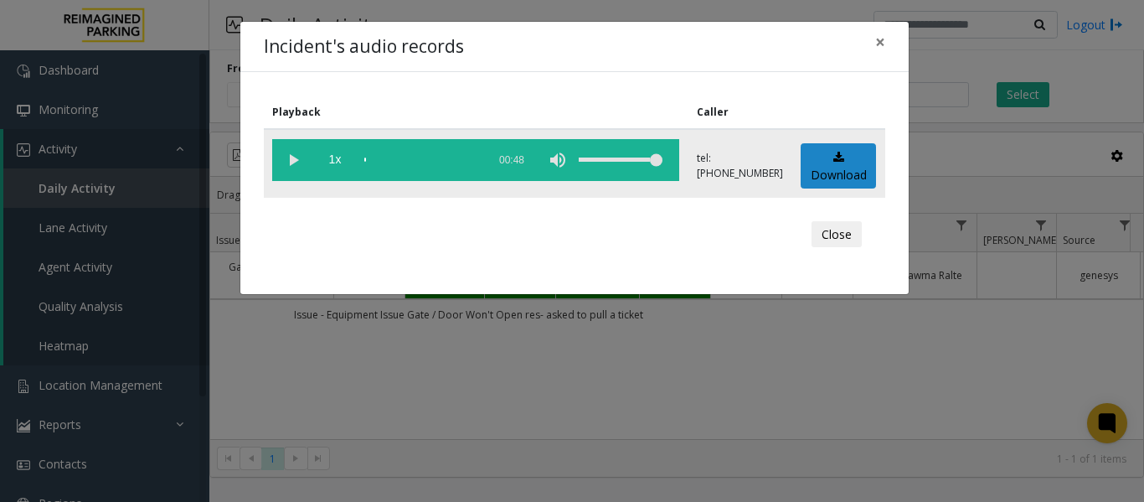
click at [293, 159] on vg-play-pause at bounding box center [293, 160] width 42 height 42
drag, startPoint x: 458, startPoint y: 158, endPoint x: 343, endPoint y: 156, distance: 114.8
click at [343, 156] on vg-controls "1x 00:48" at bounding box center [475, 160] width 407 height 42
click at [364, 158] on div "scrub bar" at bounding box center [421, 160] width 114 height 42
click at [876, 41] on span "×" at bounding box center [880, 41] width 10 height 23
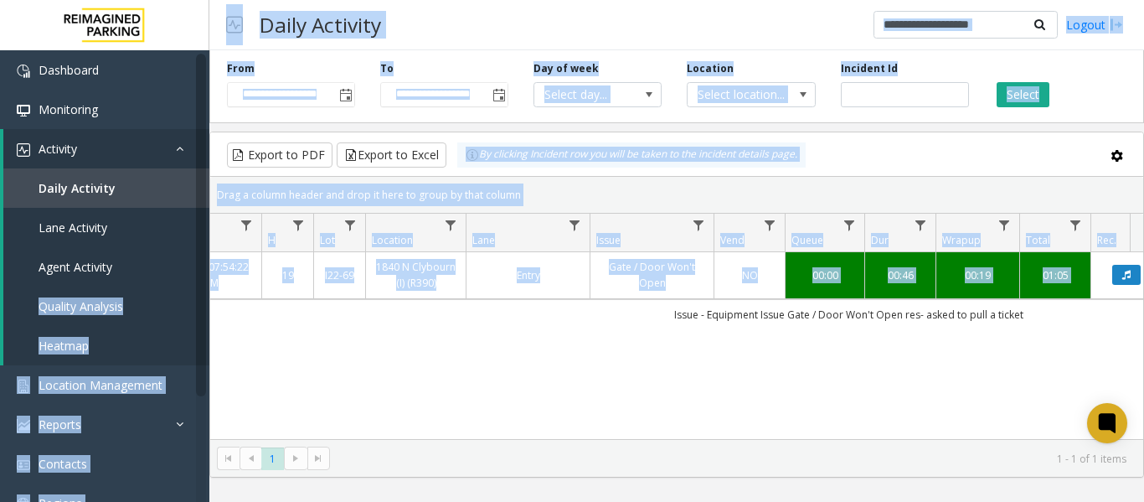
scroll to position [0, 110]
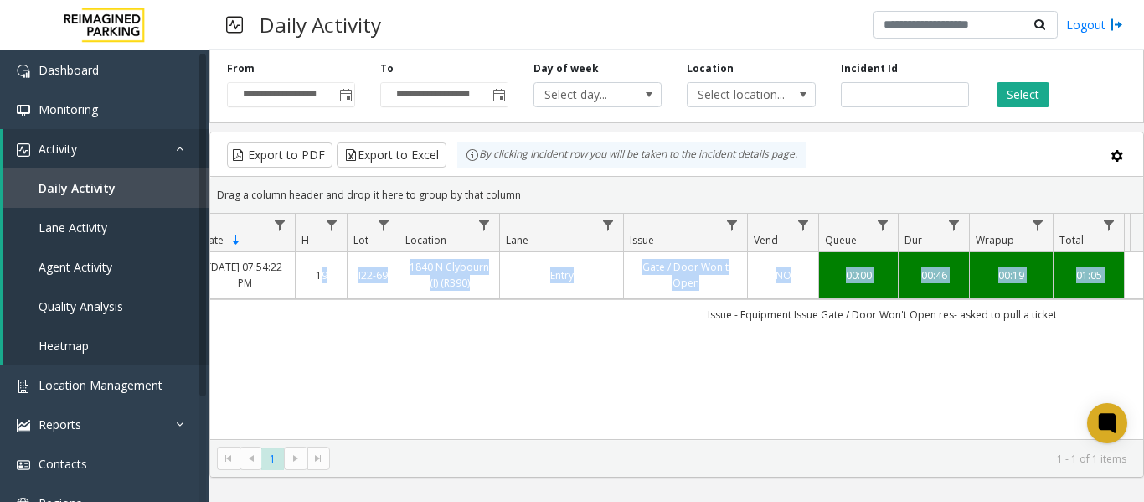
drag, startPoint x: 820, startPoint y: 271, endPoint x: 310, endPoint y: 281, distance: 510.1
click at [310, 281] on tr "4070747 [DATE] 07:54:22 PM 19 I22-69 1840 N Clybourn (I) (R390) Entry Gate / Do…" at bounding box center [869, 275] width 1537 height 46
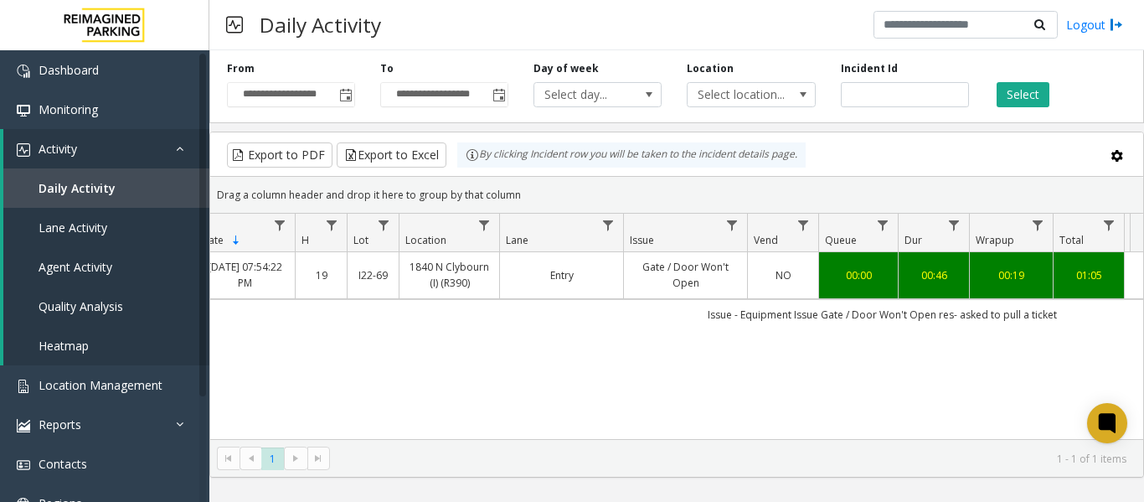
click at [488, 358] on div "4070747 [DATE] 07:54:22 PM 19 I22-69 1840 N Clybourn (I) (R390) Entry Gate / Do…" at bounding box center [676, 356] width 933 height 209
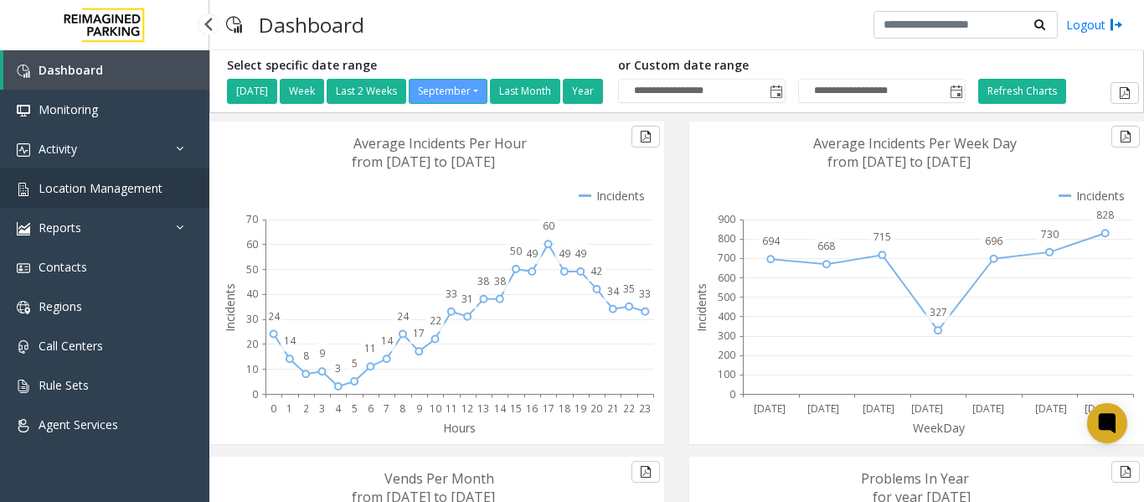
click at [86, 188] on span "Location Management" at bounding box center [101, 188] width 124 height 16
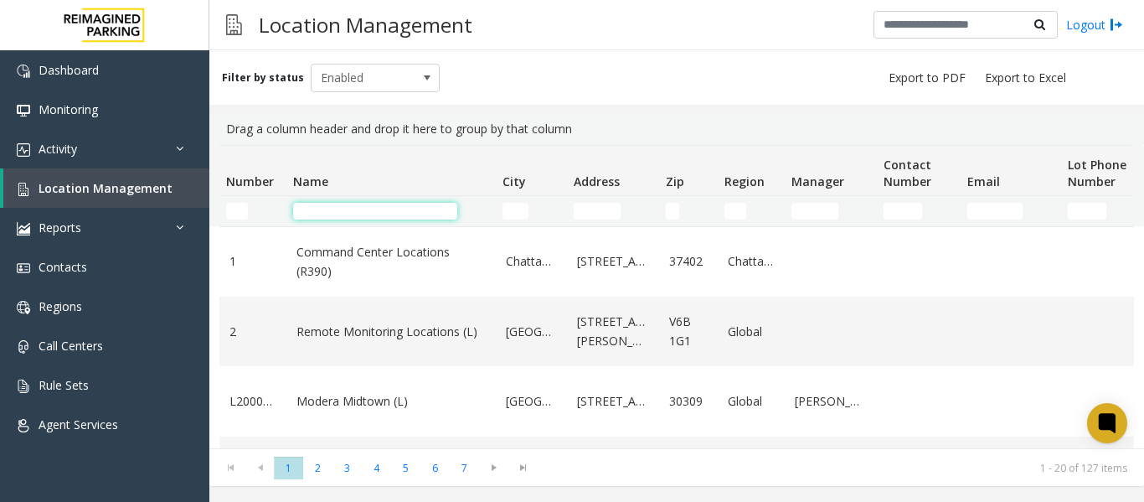
click at [345, 212] on input "Name Filter" at bounding box center [375, 211] width 164 height 17
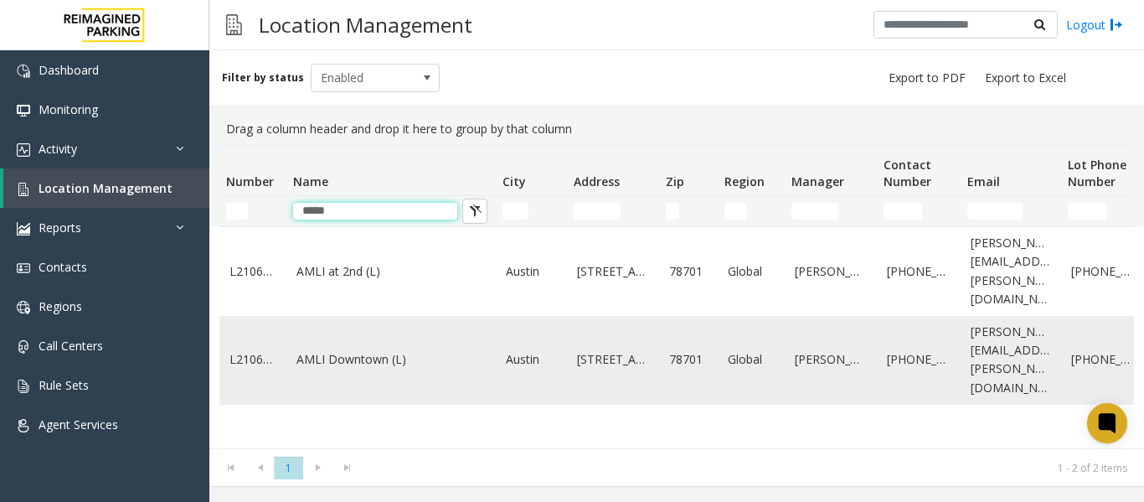
type input "****"
click at [386, 350] on link "AMLI Downtown (L)" at bounding box center [390, 359] width 189 height 18
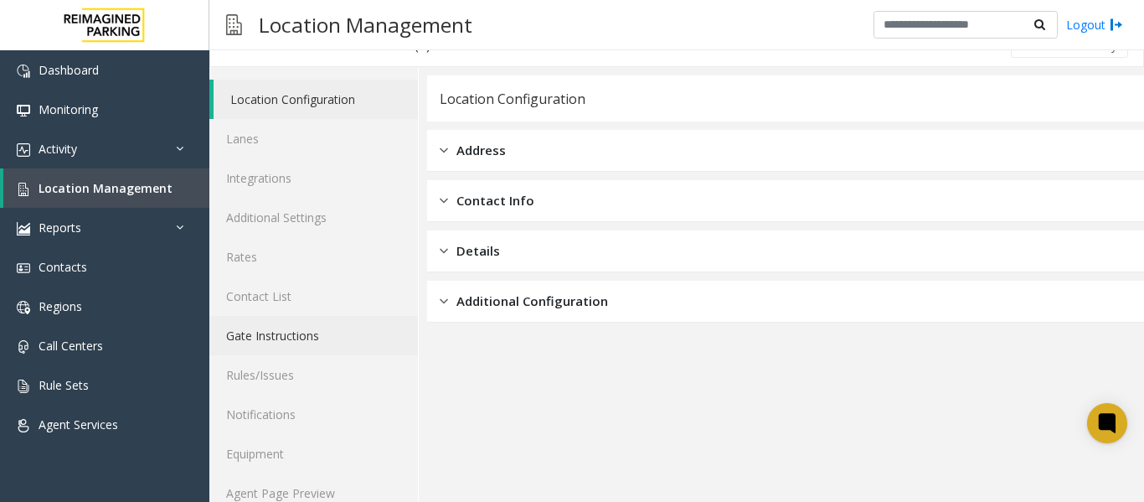
scroll to position [50, 0]
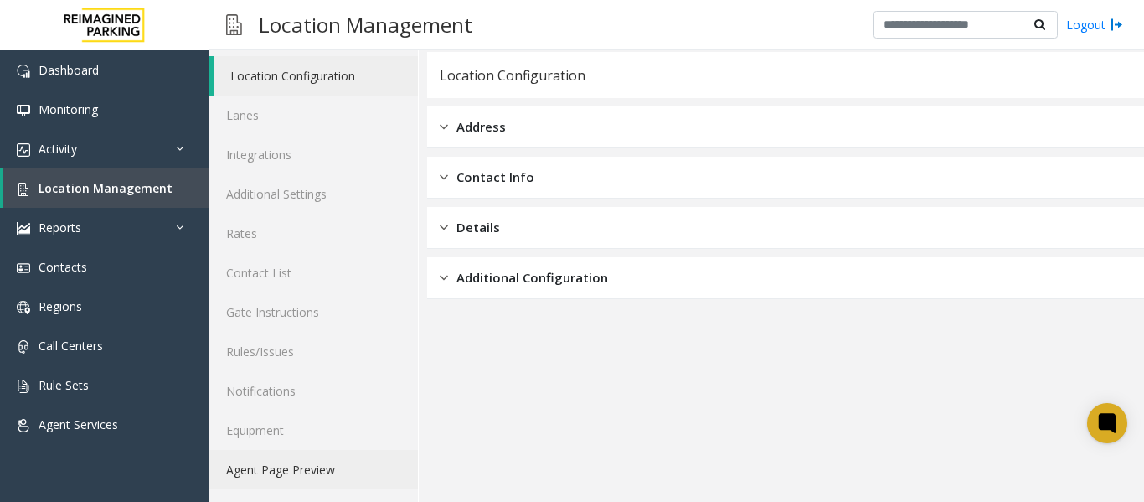
click at [288, 472] on link "Agent Page Preview" at bounding box center [313, 469] width 209 height 39
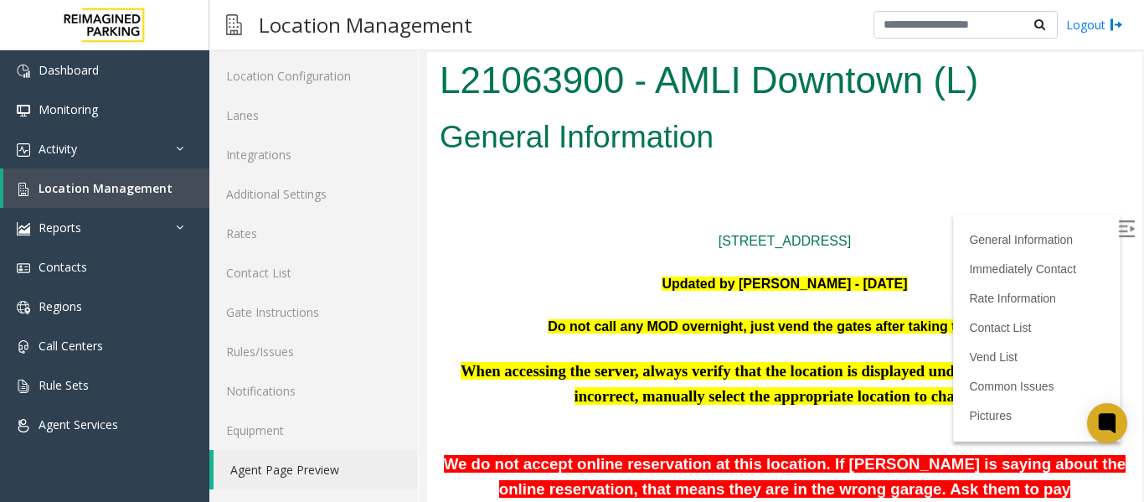
click at [1118, 229] on img at bounding box center [1126, 228] width 17 height 17
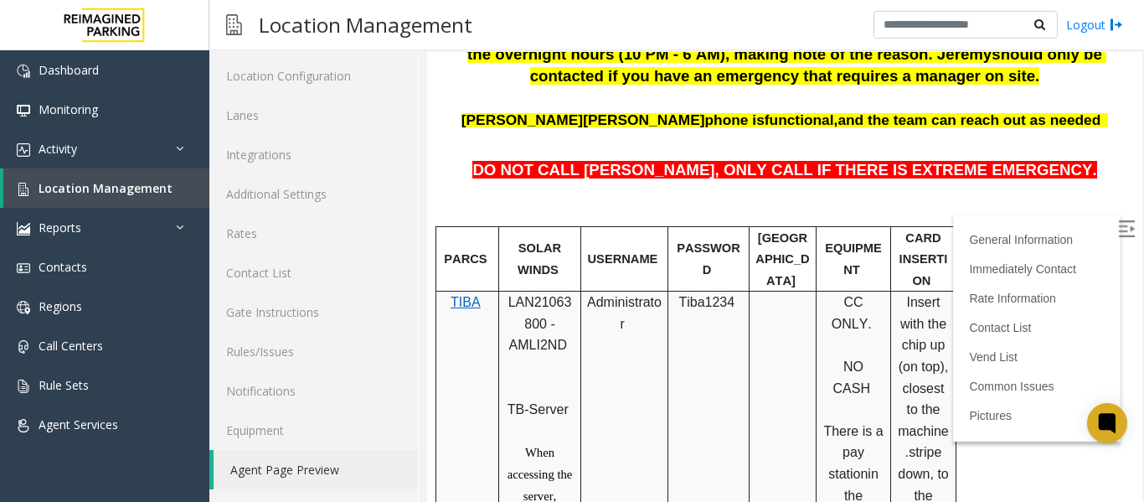
scroll to position [593, 0]
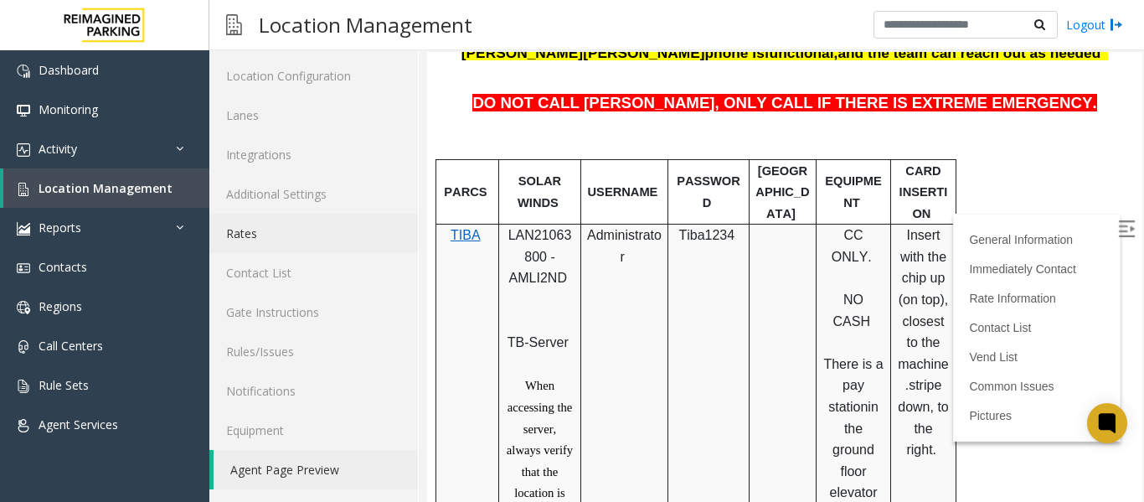
click at [247, 244] on link "Rates" at bounding box center [313, 233] width 209 height 39
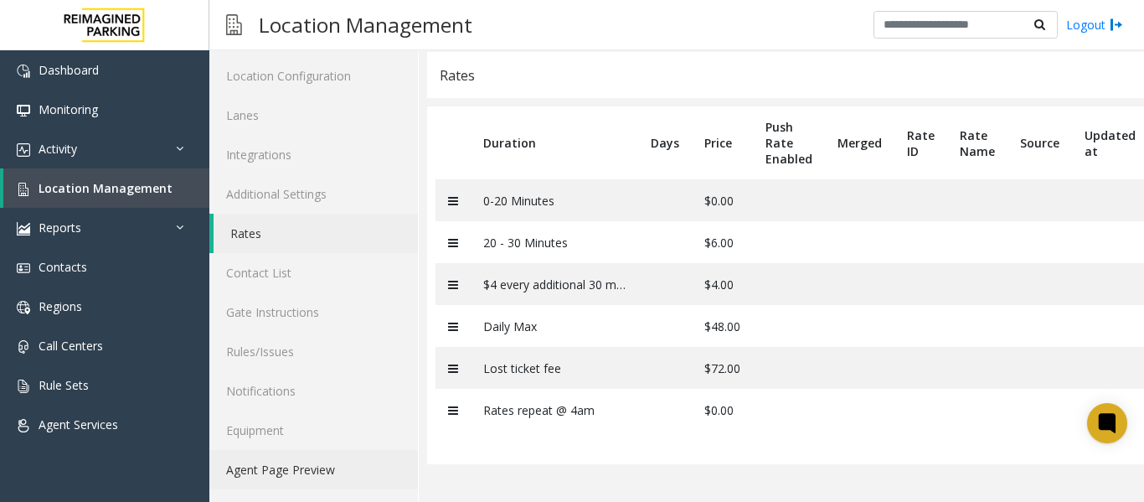
click at [314, 466] on link "Agent Page Preview" at bounding box center [313, 469] width 209 height 39
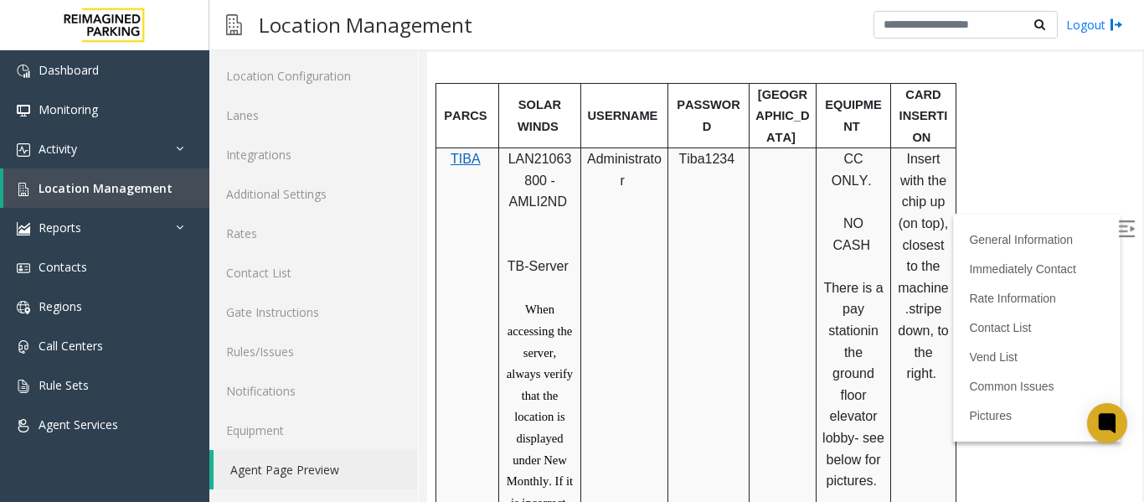
scroll to position [678, 0]
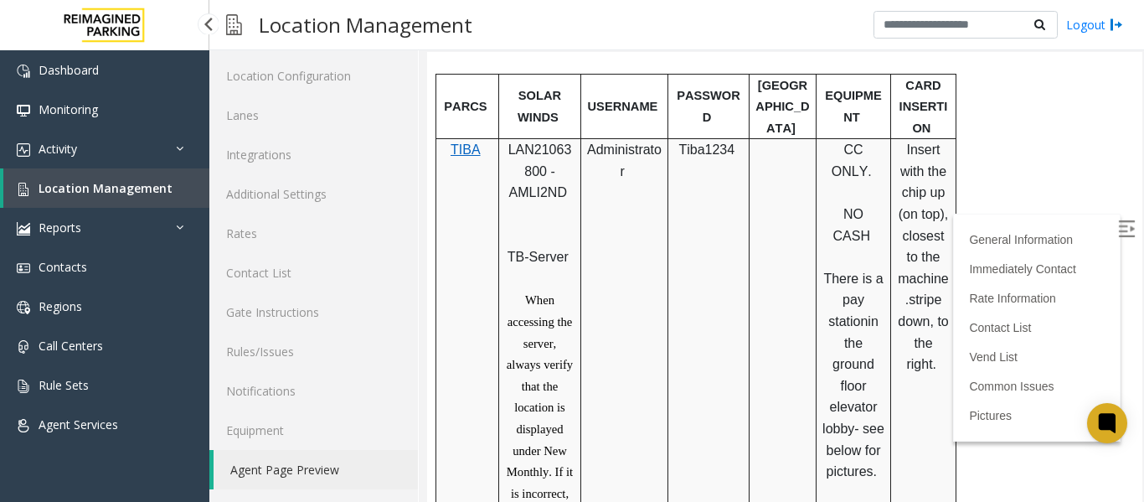
click at [99, 184] on span "Location Management" at bounding box center [106, 188] width 134 height 16
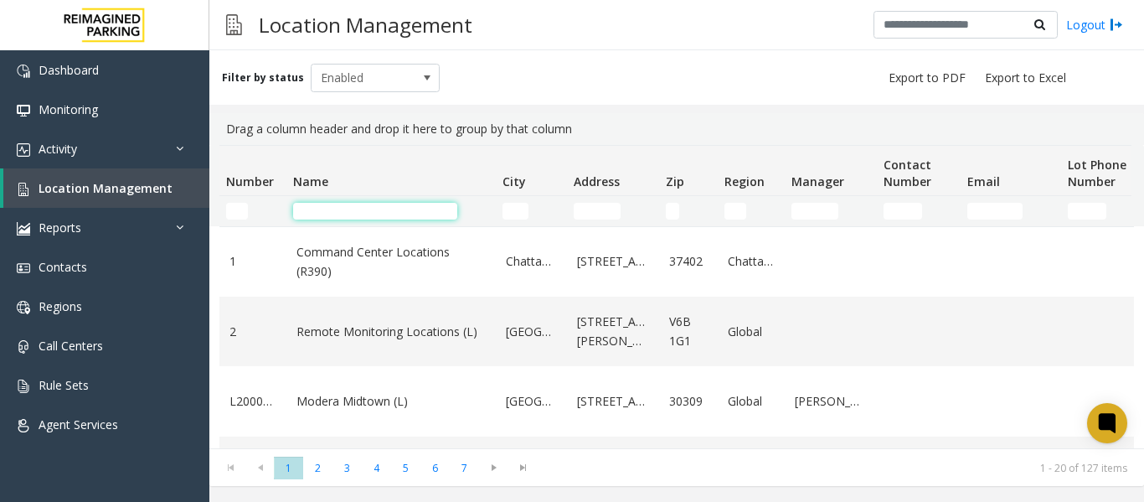
click at [370, 211] on input "Name Filter" at bounding box center [375, 211] width 164 height 17
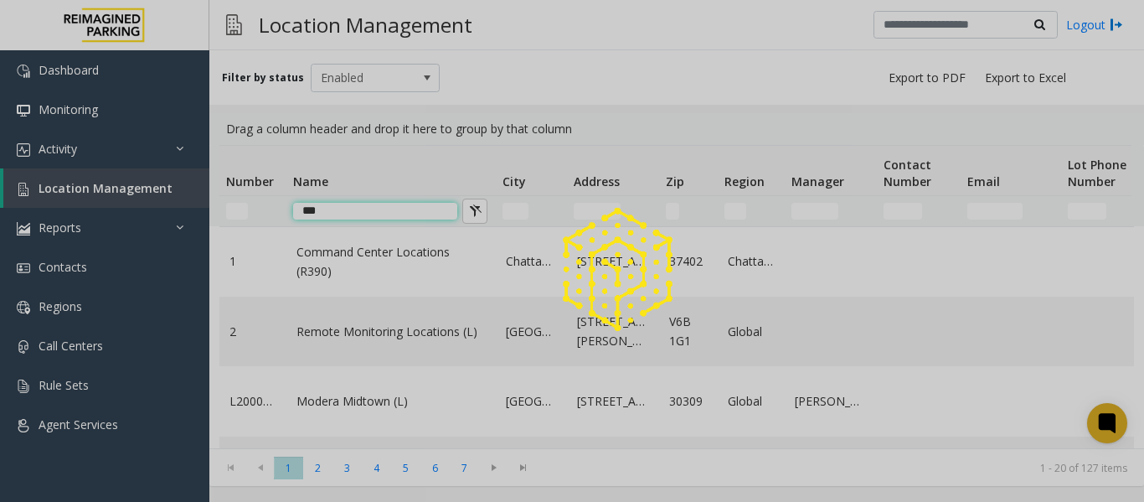
type input "***"
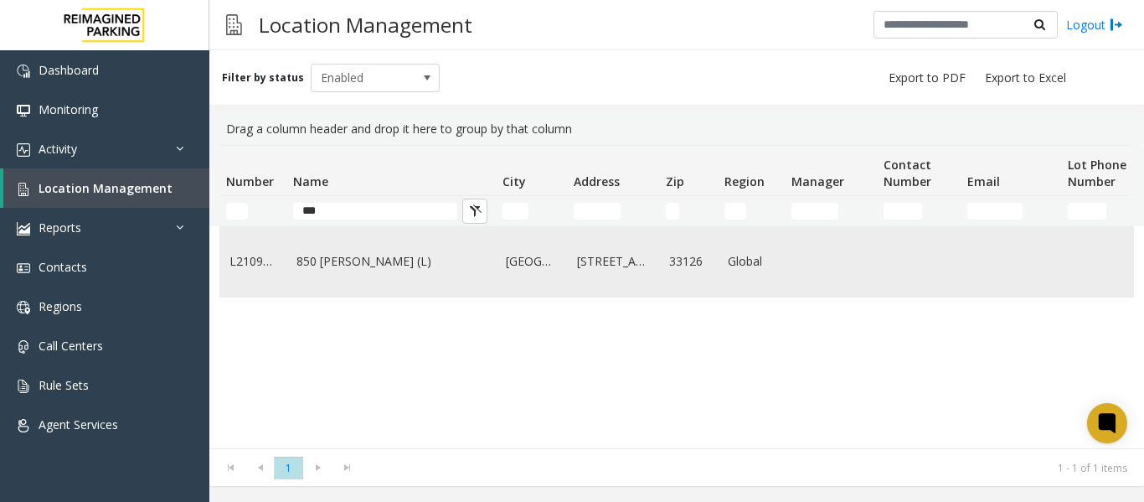
click at [373, 257] on link "850 [PERSON_NAME] (L)" at bounding box center [390, 261] width 189 height 18
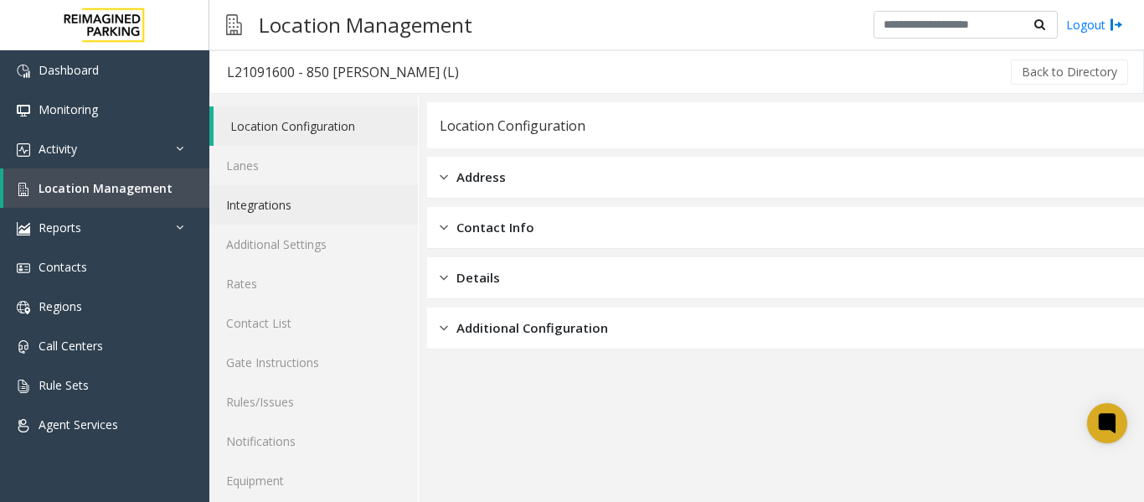
scroll to position [50, 0]
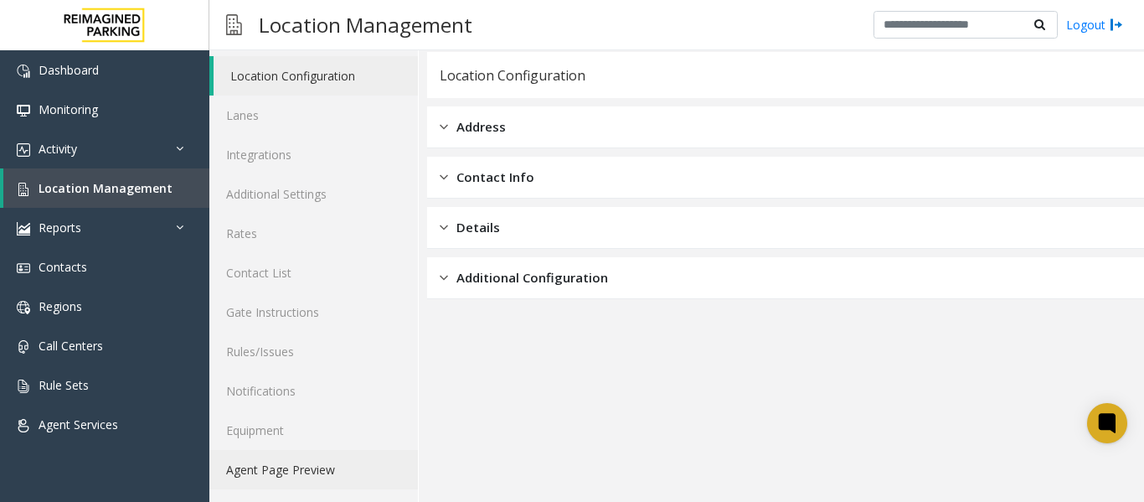
click at [281, 468] on link "Agent Page Preview" at bounding box center [313, 469] width 209 height 39
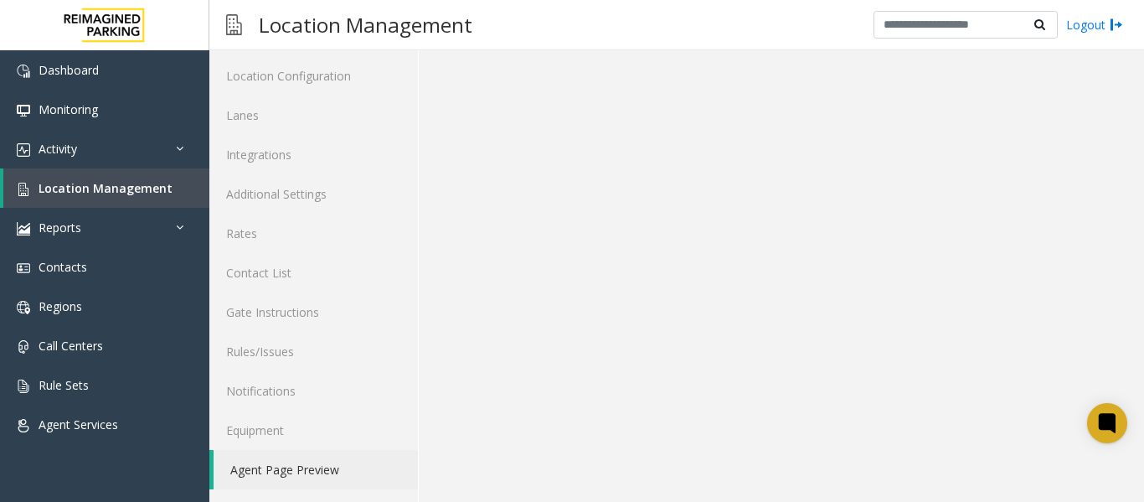
click at [299, 468] on link "Agent Page Preview" at bounding box center [316, 469] width 204 height 39
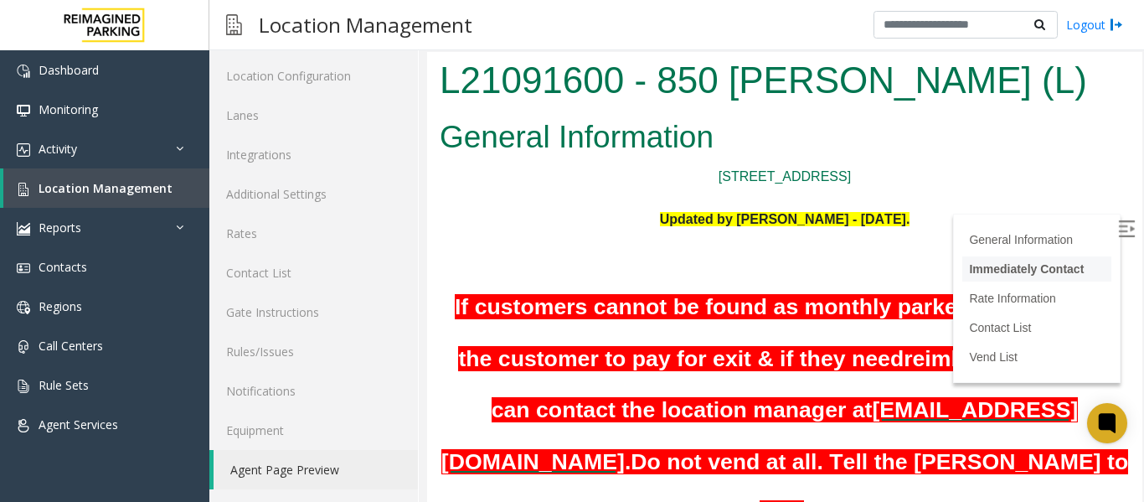
scroll to position [419, 0]
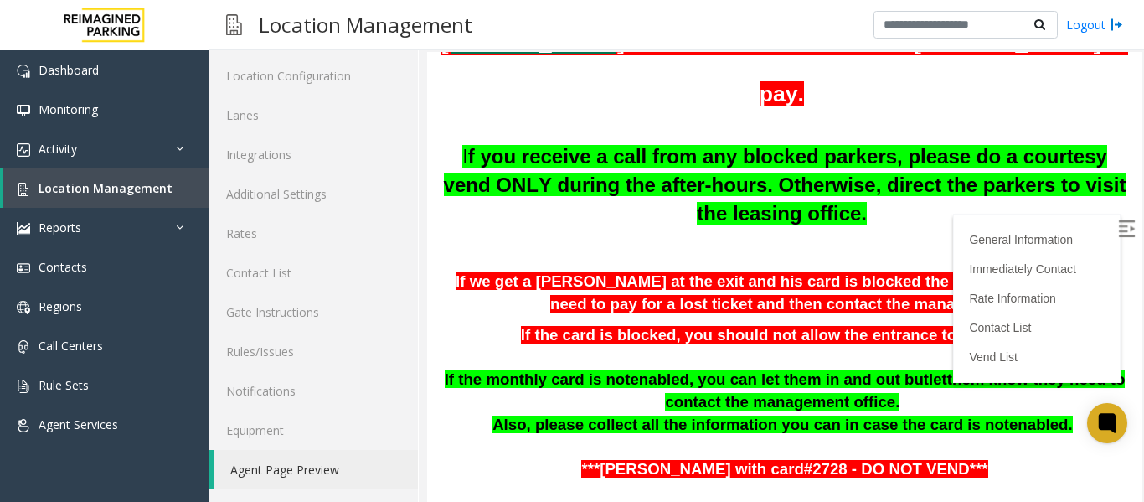
click at [1118, 220] on img at bounding box center [1126, 228] width 17 height 17
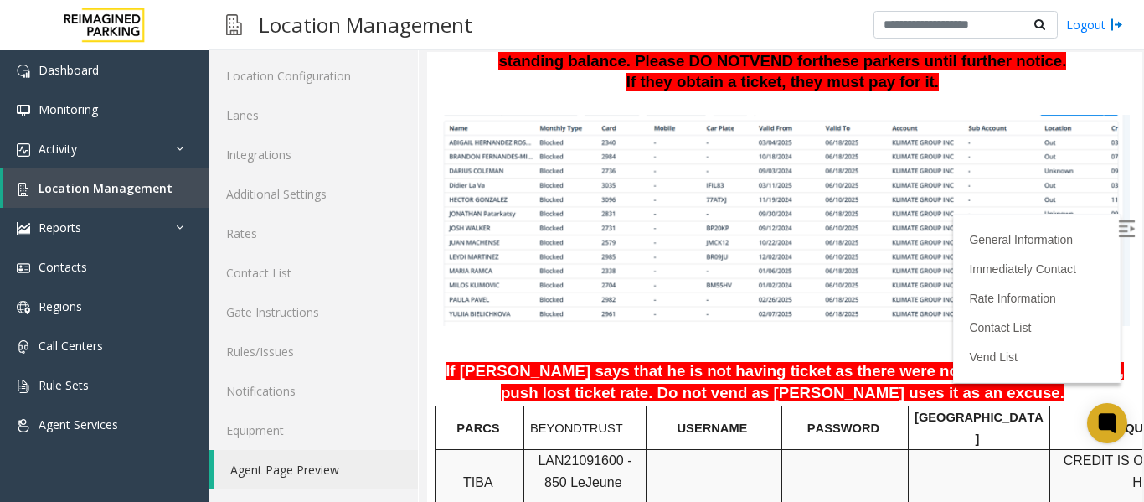
scroll to position [1005, 0]
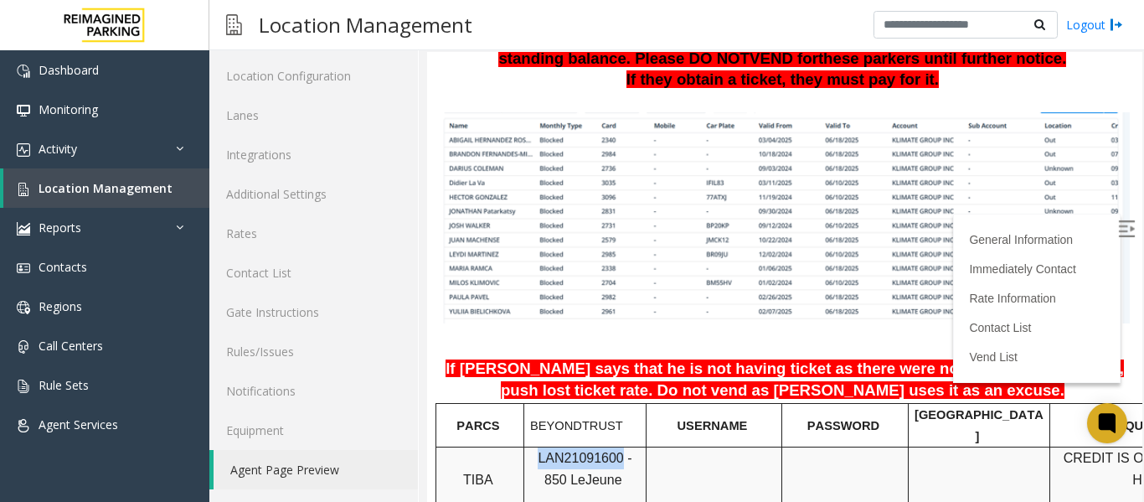
drag, startPoint x: 609, startPoint y: 392, endPoint x: 534, endPoint y: 395, distance: 74.6
click at [538, 451] on span "LAN21091600 - 850 Le" at bounding box center [585, 469] width 94 height 36
copy span "LAN21091600"
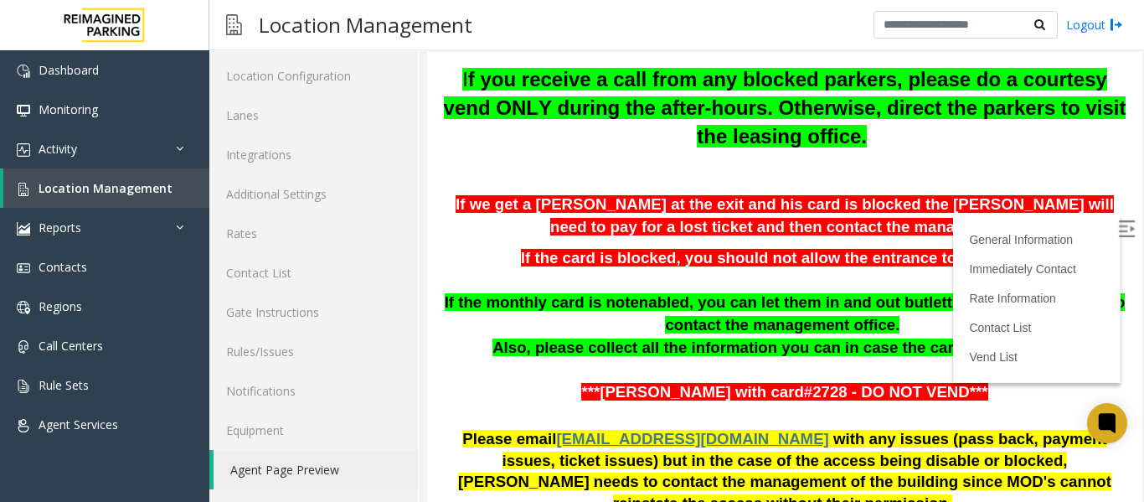
scroll to position [251, 0]
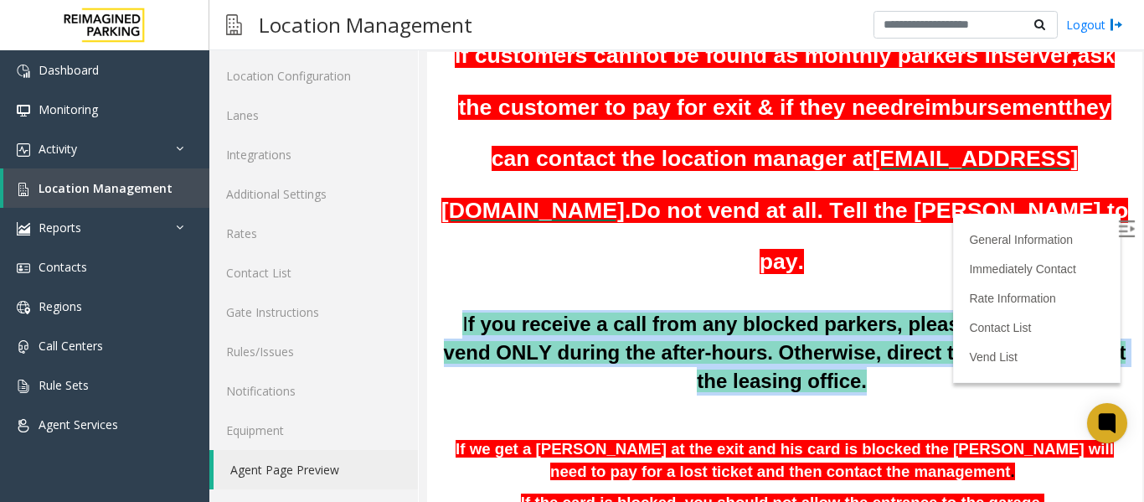
drag, startPoint x: 436, startPoint y: 316, endPoint x: 1097, endPoint y: 360, distance: 663.1
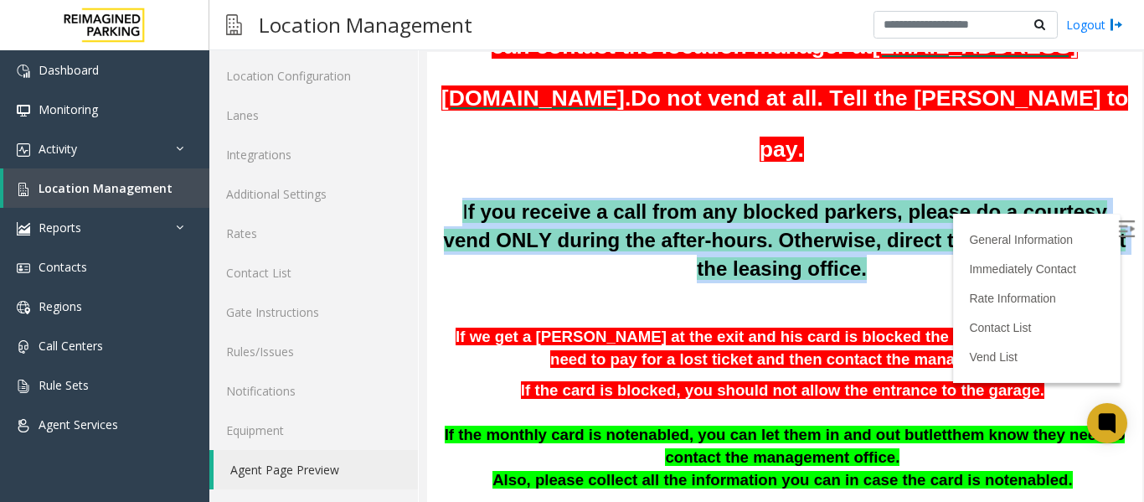
scroll to position [335, 0]
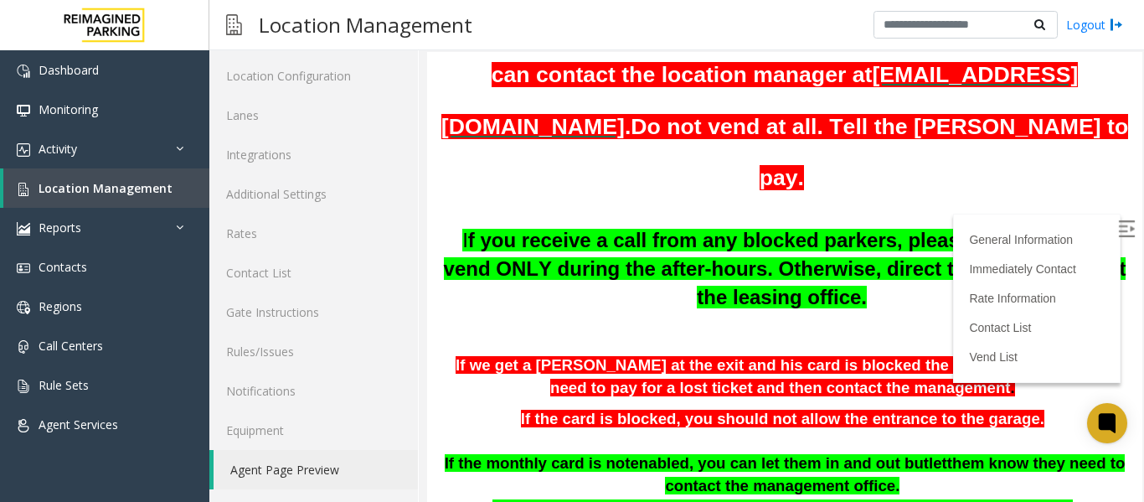
click at [557, 312] on p at bounding box center [785, 323] width 690 height 22
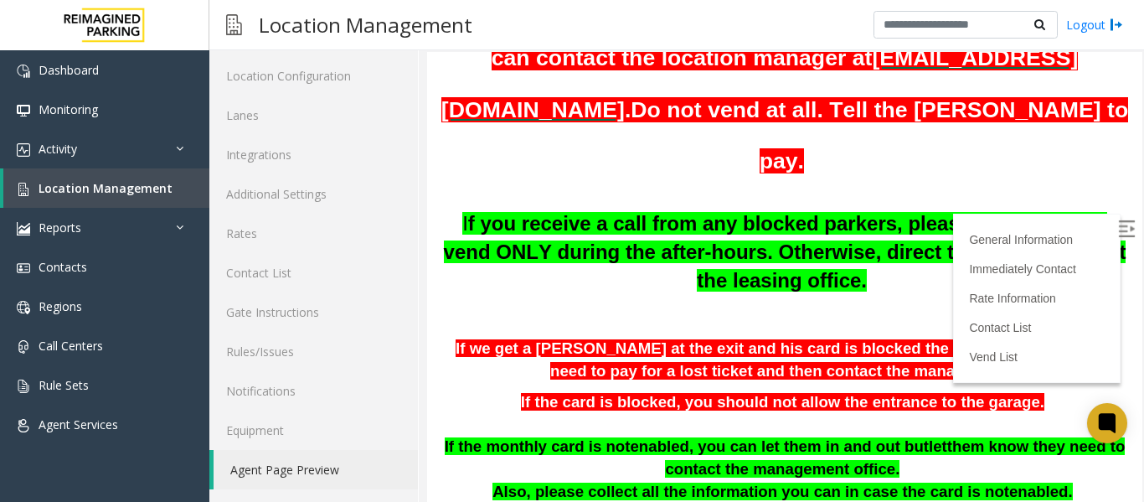
scroll to position [419, 0]
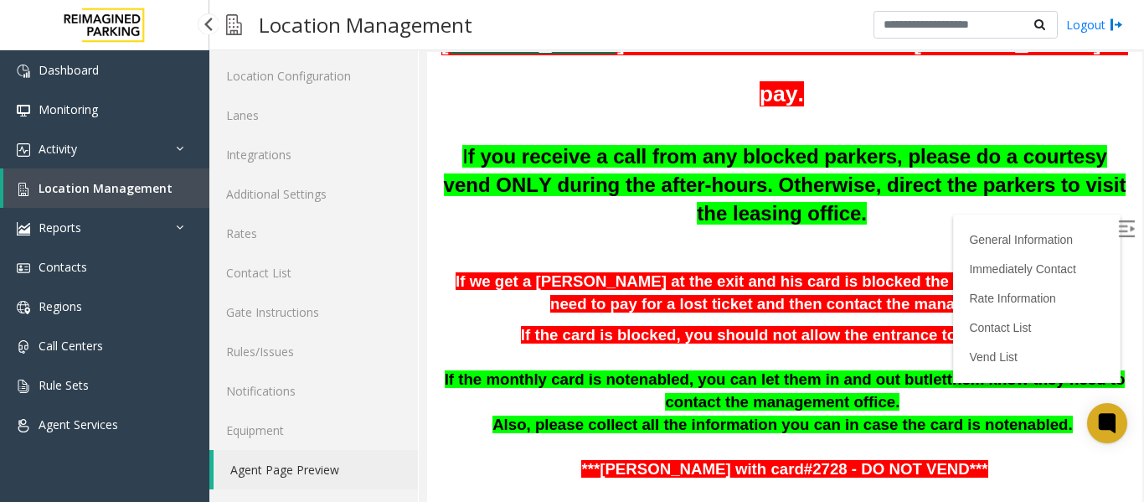
click at [39, 192] on span "Location Management" at bounding box center [106, 188] width 134 height 16
